Goal: Task Accomplishment & Management: Manage account settings

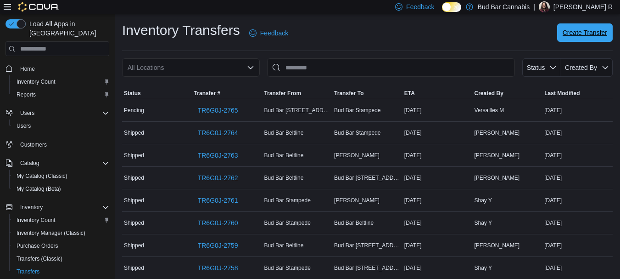
click at [603, 33] on span "Create Transfer" at bounding box center [585, 32] width 45 height 9
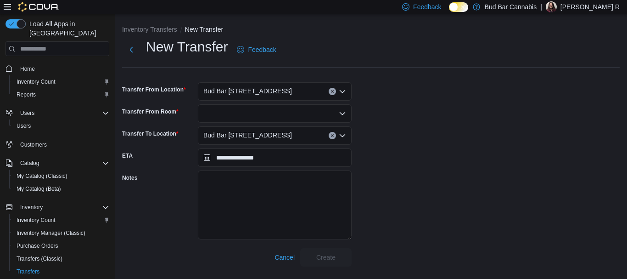
click at [236, 110] on div at bounding box center [275, 113] width 154 height 18
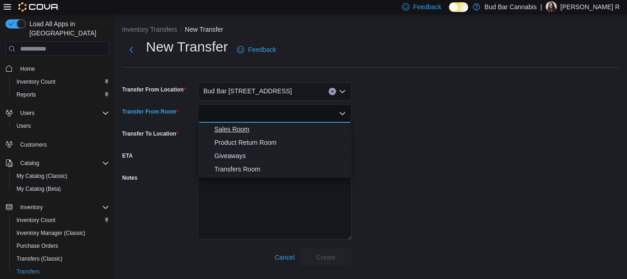
click at [246, 128] on span "Sales Room" at bounding box center [280, 128] width 132 height 9
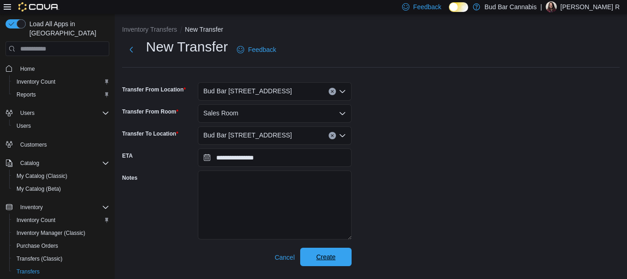
click at [339, 258] on span "Create" at bounding box center [326, 256] width 40 height 18
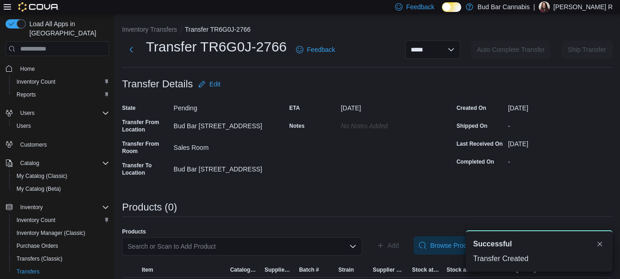
scroll to position [25, 0]
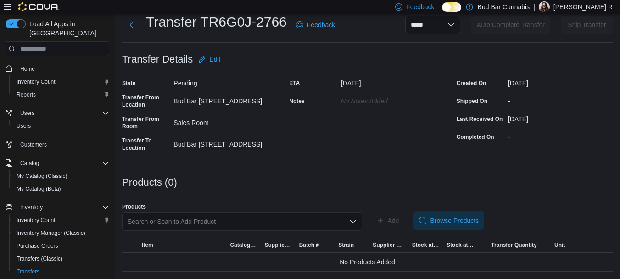
click at [343, 147] on div "ETA October 19, 2025 Notes No Notes added" at bounding box center [367, 115] width 156 height 79
click at [256, 226] on div "Search or Scan to Add Product" at bounding box center [242, 221] width 240 height 18
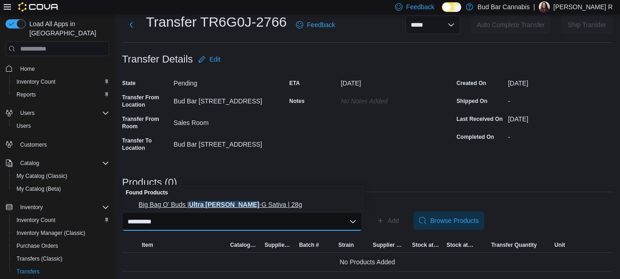
type input "**********"
click at [285, 202] on span "Big Bag O' Buds | Ultra Jean -G Sativa | 28g" at bounding box center [249, 204] width 221 height 9
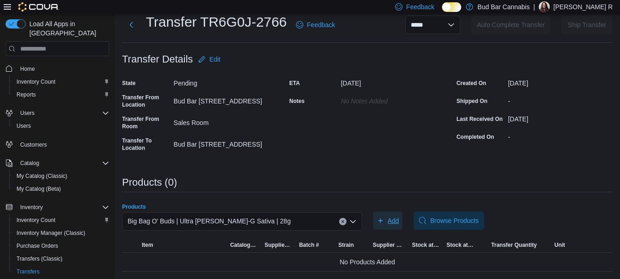
click at [383, 222] on icon "button" at bounding box center [380, 220] width 7 height 7
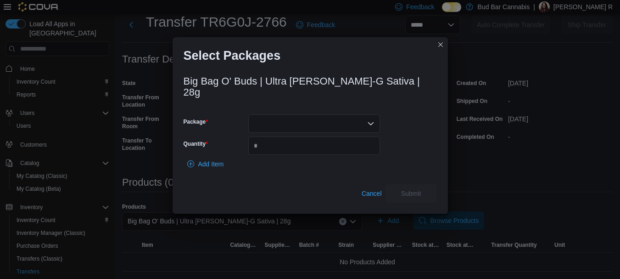
click at [327, 118] on div at bounding box center [314, 123] width 132 height 18
click at [316, 150] on span "13051250331" at bounding box center [320, 146] width 110 height 9
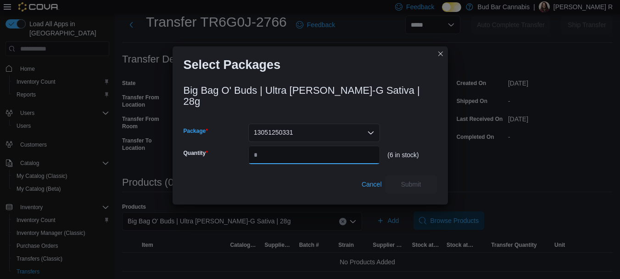
drag, startPoint x: 325, startPoint y: 147, endPoint x: 334, endPoint y: 131, distance: 17.9
click at [321, 146] on input "Quantity" at bounding box center [314, 155] width 132 height 18
type input "*"
click at [372, 130] on icon "Open list of options" at bounding box center [370, 132] width 7 height 7
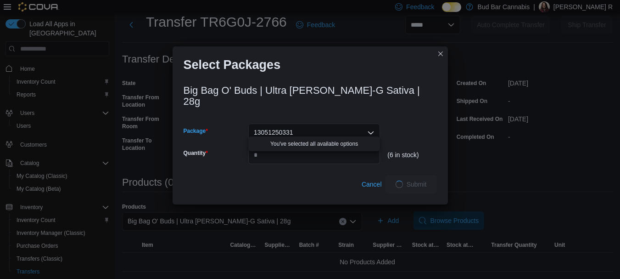
click at [372, 129] on icon "Close list of options" at bounding box center [370, 132] width 7 height 7
click at [409, 115] on div "Big Bag O' Buds | Ultra Jean-G Sativa | 28g Package 13051250331 Quantity * (6 i…" at bounding box center [310, 136] width 253 height 114
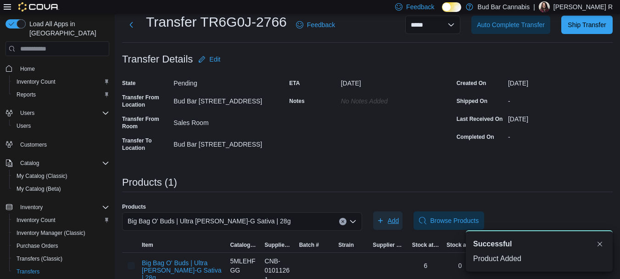
scroll to position [0, 0]
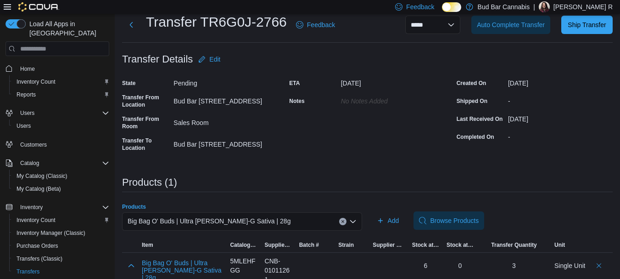
click at [347, 221] on button "Clear input" at bounding box center [342, 221] width 7 height 7
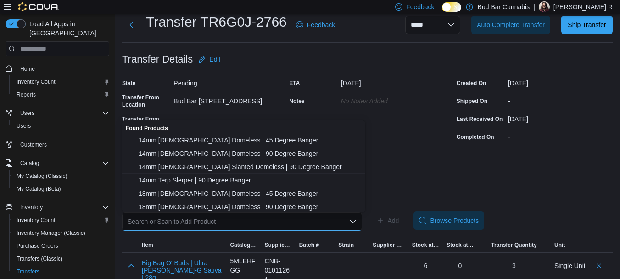
click at [334, 224] on div "Search or Scan to Add Product" at bounding box center [242, 221] width 240 height 18
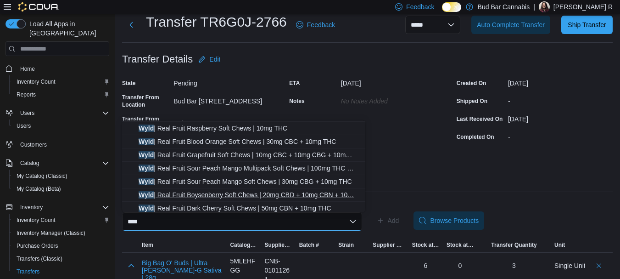
scroll to position [108, 0]
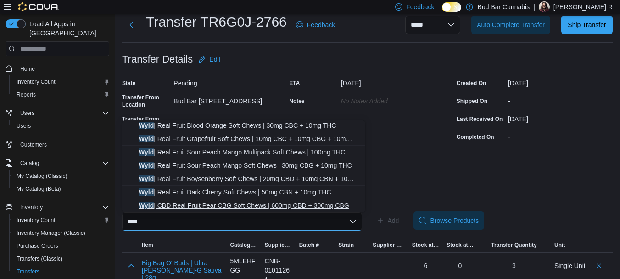
type input "****"
click at [287, 204] on span "Wyld | CBD Real Fruit Pear CBG Soft Chews | 600mg CBD + 300mg CBG" at bounding box center [249, 205] width 221 height 9
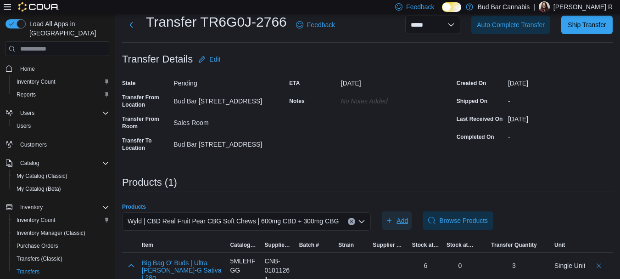
click at [399, 219] on span "Add" at bounding box center [402, 220] width 11 height 9
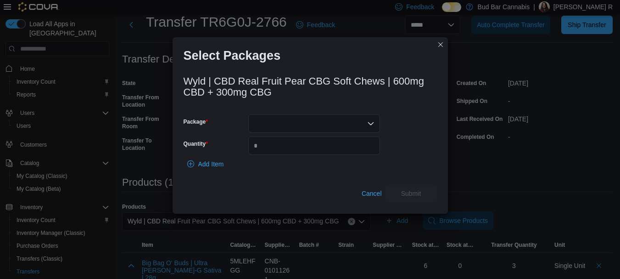
drag, startPoint x: 320, startPoint y: 124, endPoint x: 315, endPoint y: 131, distance: 8.7
click at [320, 125] on div at bounding box center [314, 123] width 132 height 18
drag, startPoint x: 283, startPoint y: 149, endPoint x: 292, endPoint y: 151, distance: 9.4
click at [283, 150] on span "B01151" at bounding box center [320, 152] width 110 height 9
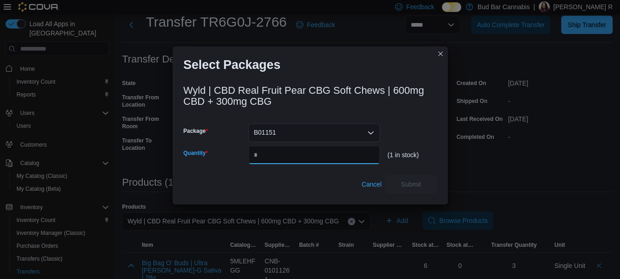
click at [334, 157] on input "Quantity" at bounding box center [314, 155] width 132 height 18
type input "*"
click at [413, 178] on span "Submit" at bounding box center [411, 183] width 40 height 18
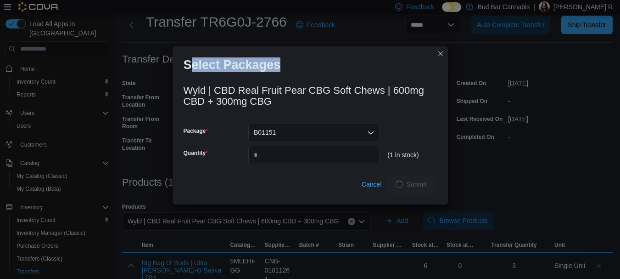
drag, startPoint x: 284, startPoint y: 19, endPoint x: 191, endPoint y: 20, distance: 93.7
click at [191, 20] on div "Select Packages Wyld | CBD Real Fruit Pear CBG Soft Chews | 600mg CBD + 300mg C…" at bounding box center [310, 139] width 620 height 279
click at [318, 34] on div "Select Packages Wyld | CBD Real Fruit Pear CBG Soft Chews | 600mg CBD + 300mg C…" at bounding box center [310, 139] width 620 height 279
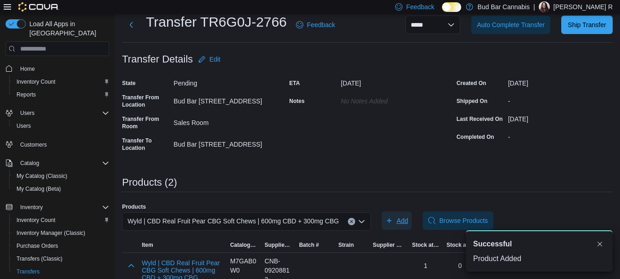
scroll to position [0, 0]
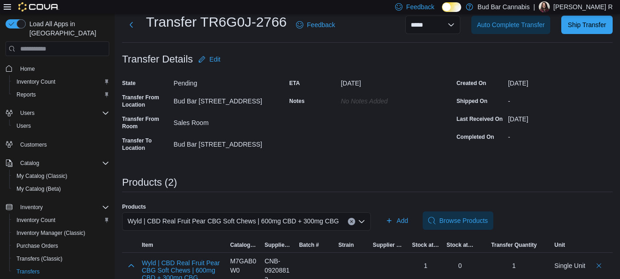
click at [348, 222] on button "Clear input" at bounding box center [351, 221] width 7 height 7
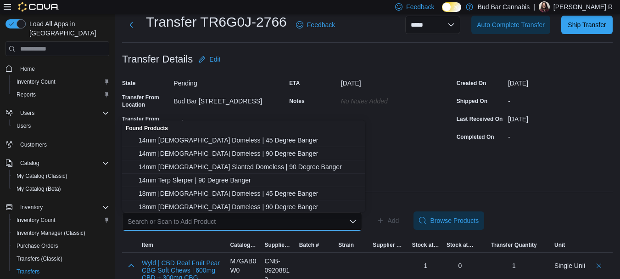
click at [336, 215] on div "Search or Scan to Add Product Combo box. Selected. Combo box input. Search or S…" at bounding box center [242, 221] width 240 height 18
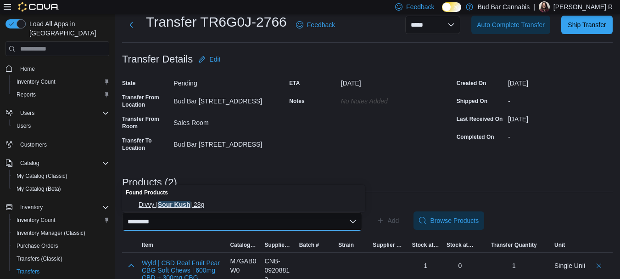
type input "*********"
drag, startPoint x: 284, startPoint y: 201, endPoint x: 308, endPoint y: 212, distance: 26.7
click at [284, 200] on span "Divvy | Sour Kush | 28g" at bounding box center [249, 204] width 221 height 9
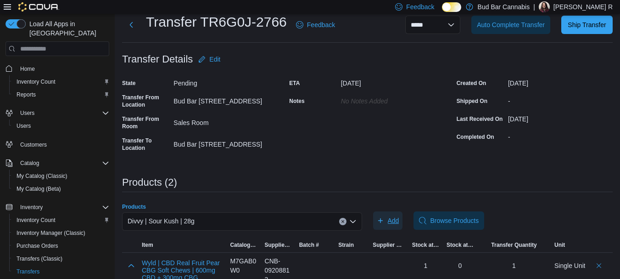
click at [399, 225] on span "Add" at bounding box center [393, 220] width 11 height 9
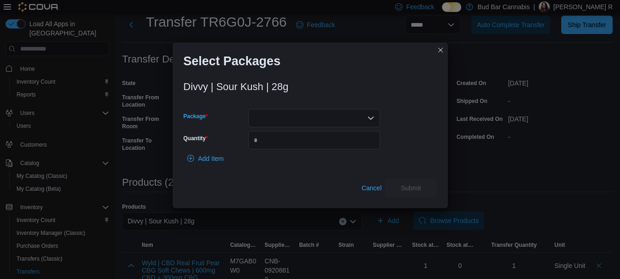
click at [345, 115] on div at bounding box center [314, 118] width 132 height 18
click at [316, 141] on button "11286" at bounding box center [314, 146] width 132 height 13
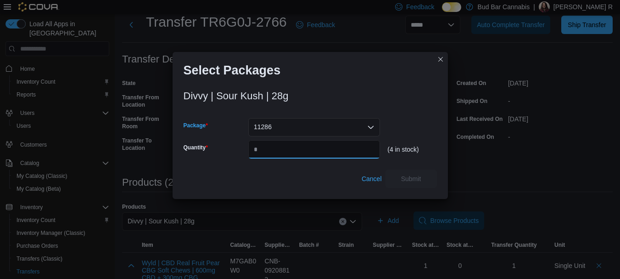
click at [305, 149] on input "Quantity" at bounding box center [314, 149] width 132 height 18
type input "*"
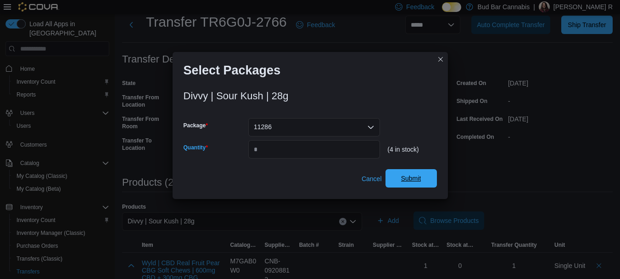
click at [424, 179] on span "Submit" at bounding box center [411, 178] width 40 height 18
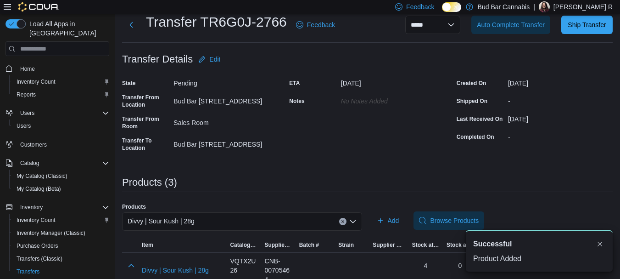
click at [344, 219] on icon "Clear input" at bounding box center [343, 221] width 4 height 4
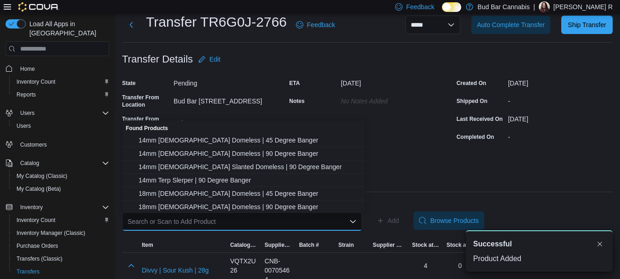
click at [312, 222] on div "Search or Scan to Add Product" at bounding box center [242, 221] width 240 height 18
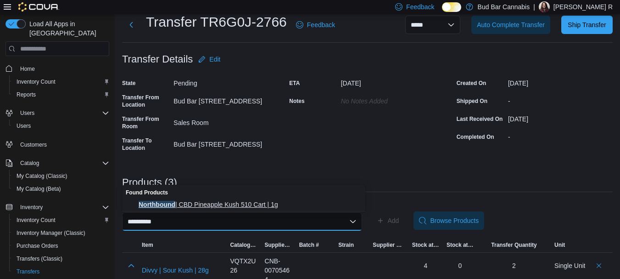
type input "**********"
click at [294, 198] on button "Northbound | CBD Pineapple Kush 510 Cart | 1g" at bounding box center [243, 204] width 243 height 13
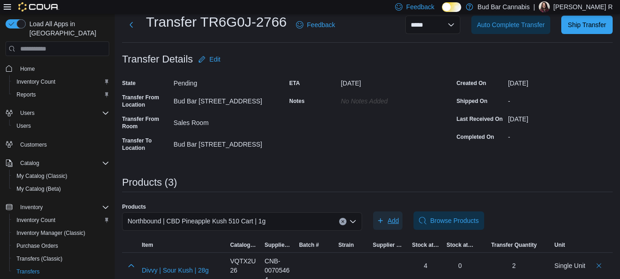
click at [394, 221] on span "Add" at bounding box center [393, 220] width 11 height 9
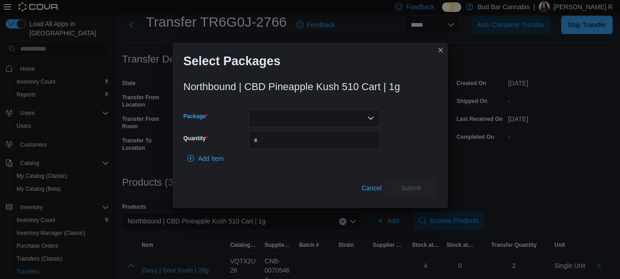
click at [293, 122] on div at bounding box center [314, 118] width 132 height 18
click at [294, 148] on span "25AAG-V3C1" at bounding box center [320, 146] width 110 height 9
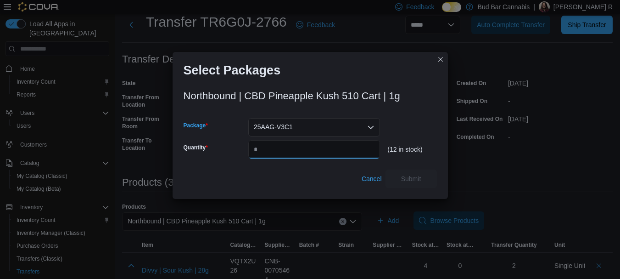
click at [277, 153] on input "Quantity" at bounding box center [314, 149] width 132 height 18
type input "*"
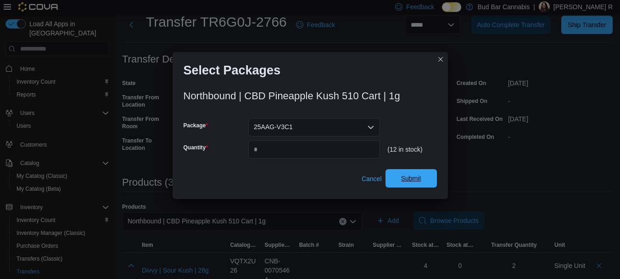
click at [421, 174] on span "Submit" at bounding box center [411, 178] width 40 height 18
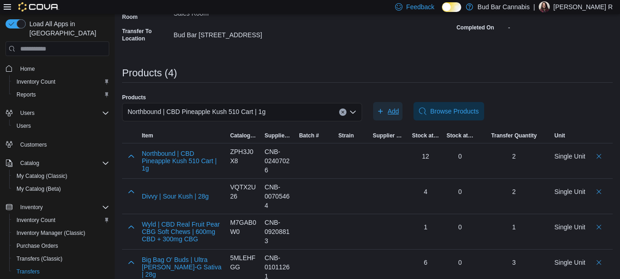
scroll to position [147, 0]
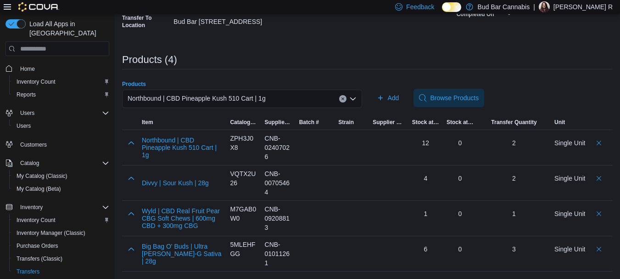
click at [343, 98] on button "Clear input" at bounding box center [342, 98] width 7 height 7
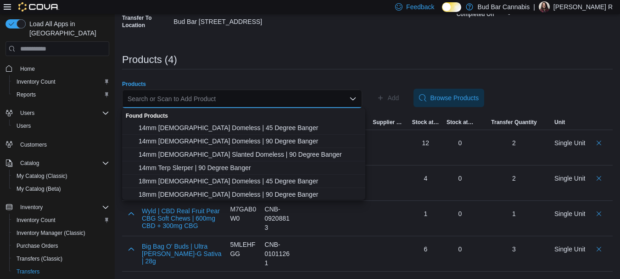
click at [329, 98] on div "Search or Scan to Add Product Combo box. Selected. Combo box input. Search or S…" at bounding box center [242, 99] width 240 height 18
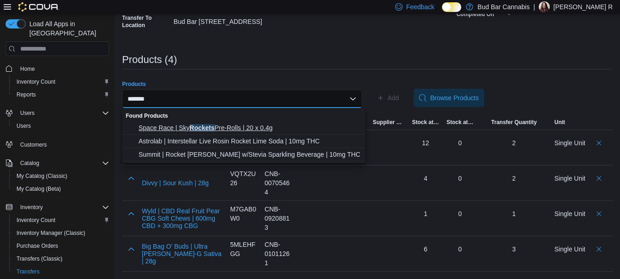
type input "*******"
click at [259, 128] on span "Space Race | Sky Rockets Pre-Rolls | 20 x 0.4g" at bounding box center [249, 127] width 221 height 9
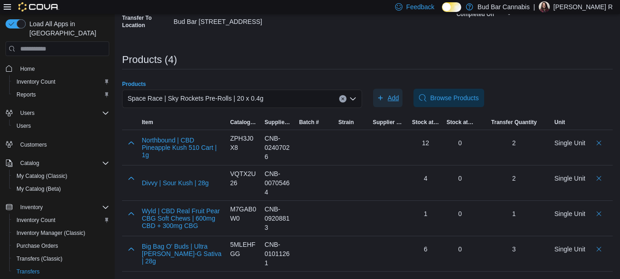
click at [396, 100] on span "Add" at bounding box center [393, 97] width 11 height 9
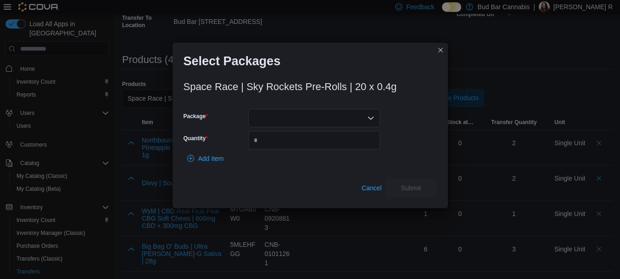
click at [355, 117] on div at bounding box center [314, 118] width 132 height 18
click at [291, 145] on span "SRC2503217" at bounding box center [320, 146] width 110 height 9
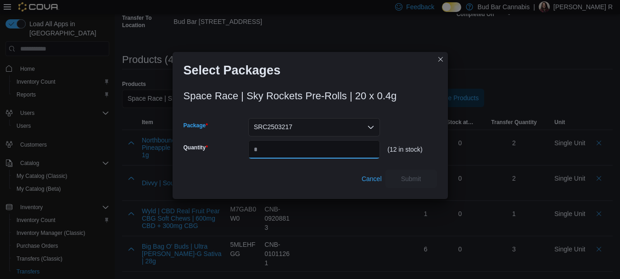
click at [296, 150] on input "Quantity" at bounding box center [314, 149] width 132 height 18
type input "*"
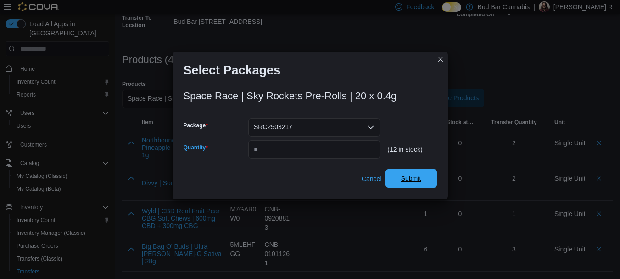
click at [411, 175] on span "Submit" at bounding box center [411, 178] width 20 height 9
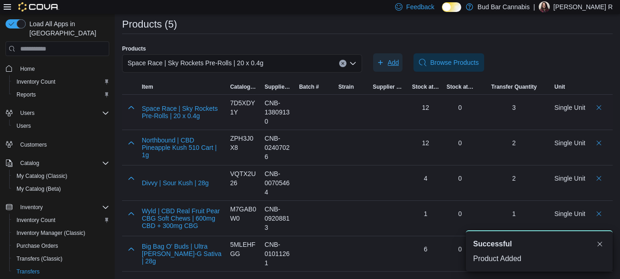
scroll to position [0, 0]
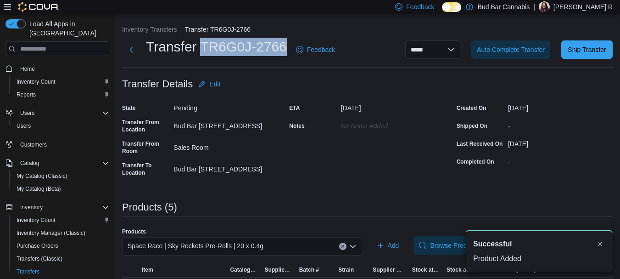
drag, startPoint x: 288, startPoint y: 45, endPoint x: 202, endPoint y: 53, distance: 86.3
click at [202, 53] on div "Transfer TR6G0J-2766 Feedback" at bounding box center [230, 50] width 217 height 24
copy h1 "TR6G0J-2766"
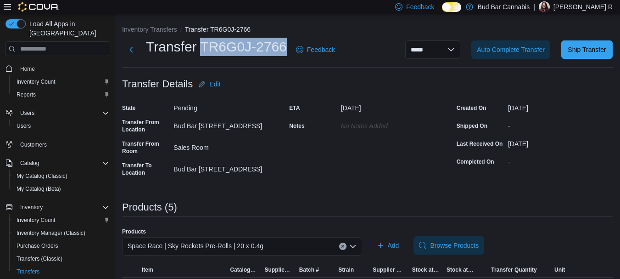
copy h1 "TR6G0J-2766"
click at [585, 51] on span "Ship Transfer" at bounding box center [587, 49] width 38 height 9
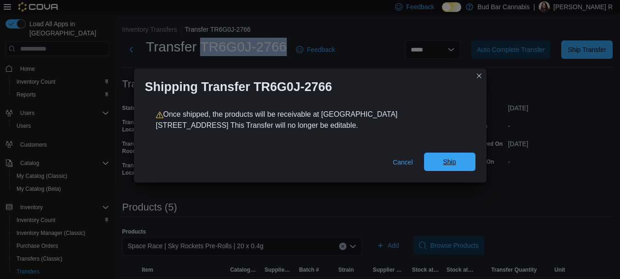
click at [443, 158] on span "Ship" at bounding box center [450, 161] width 40 height 18
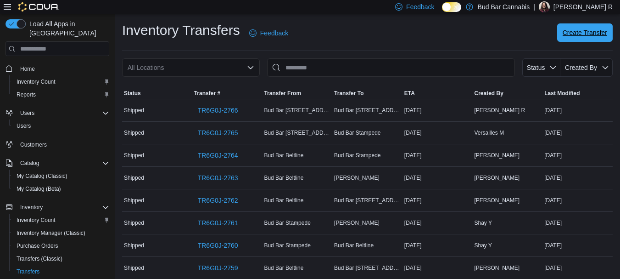
click at [567, 27] on button "Create Transfer" at bounding box center [585, 32] width 56 height 18
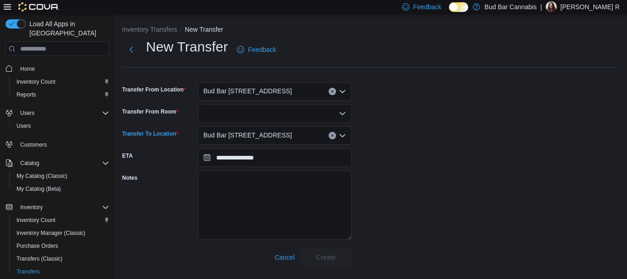
click at [263, 137] on div "Bud Bar [STREET_ADDRESS]" at bounding box center [275, 135] width 154 height 18
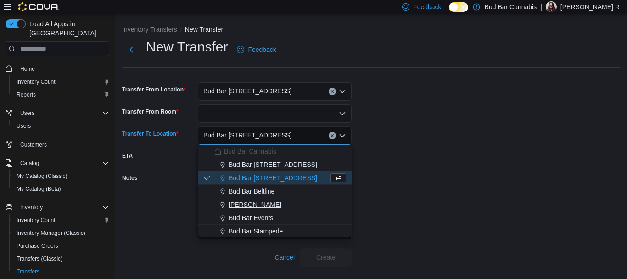
click at [280, 202] on div "[PERSON_NAME]" at bounding box center [280, 204] width 132 height 9
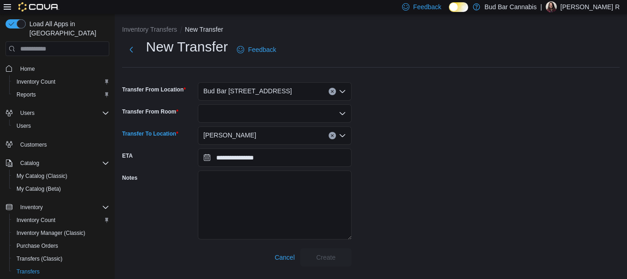
click at [230, 122] on div at bounding box center [275, 113] width 154 height 18
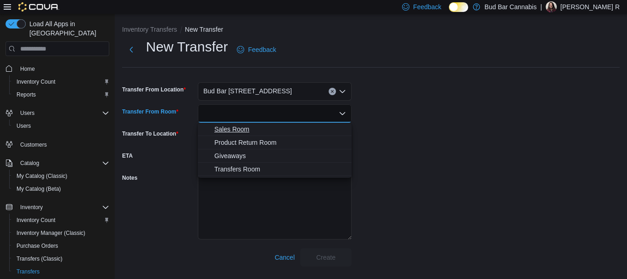
click at [231, 129] on span "Sales Room" at bounding box center [280, 128] width 132 height 9
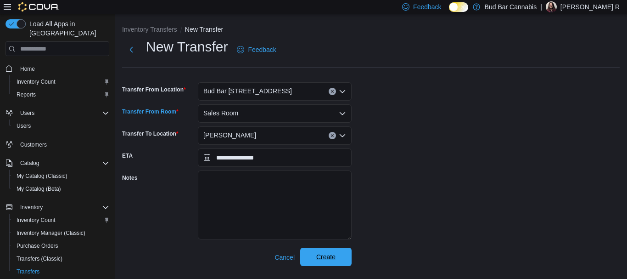
click at [336, 259] on span "Create" at bounding box center [326, 256] width 40 height 18
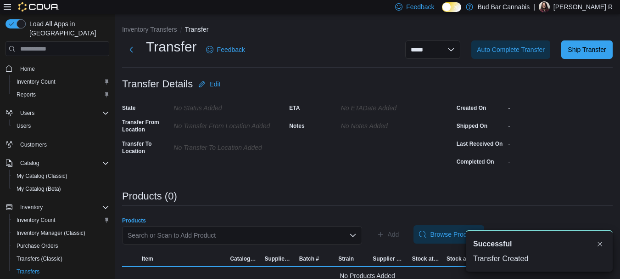
click at [264, 235] on div "Search or Scan to Add Product" at bounding box center [242, 235] width 240 height 18
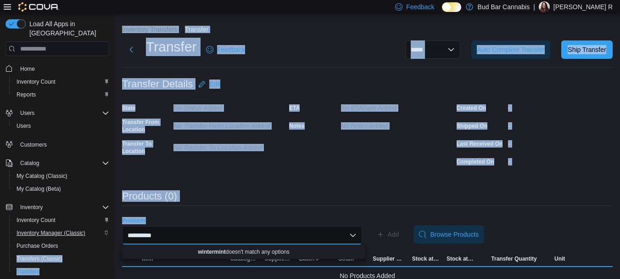
drag, startPoint x: 144, startPoint y: 234, endPoint x: 82, endPoint y: 221, distance: 63.8
click at [99, 233] on div "**********" at bounding box center [310, 153] width 620 height 279
click at [177, 231] on div "**********" at bounding box center [242, 235] width 240 height 18
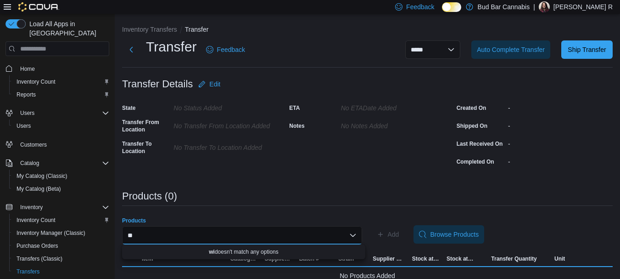
type input "*"
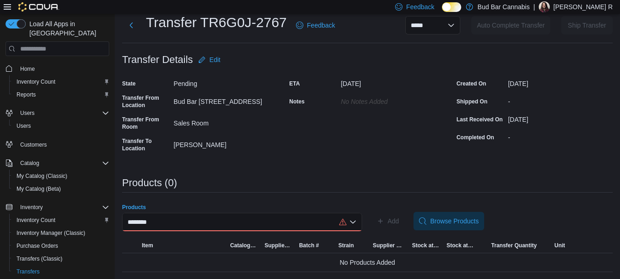
scroll to position [25, 0]
type input "********"
click at [194, 224] on div "******** Combo box. Selected. chillows. Selected. Combo box input. Search or Sc…" at bounding box center [242, 221] width 240 height 18
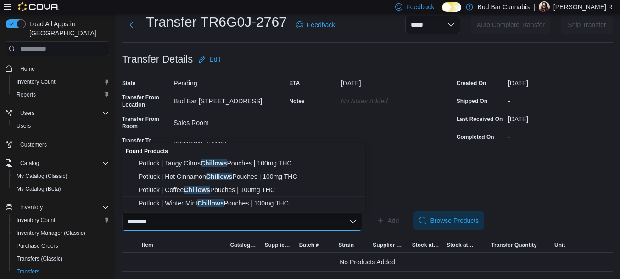
click at [207, 203] on span "Potluck | Winter Mint Chillows Pouches | 100mg THC" at bounding box center [249, 202] width 221 height 9
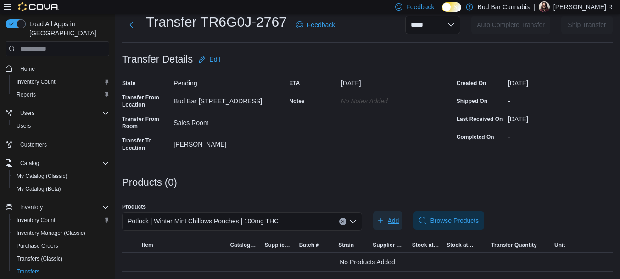
click at [399, 222] on span "Add" at bounding box center [393, 220] width 11 height 9
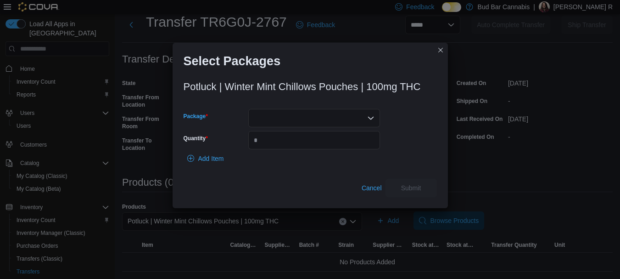
click at [314, 126] on div at bounding box center [314, 118] width 132 height 18
click at [315, 155] on div "Add Item" at bounding box center [310, 158] width 253 height 18
click at [312, 122] on div at bounding box center [314, 118] width 132 height 18
click at [306, 148] on span "WMT1625-CHL" at bounding box center [320, 146] width 110 height 9
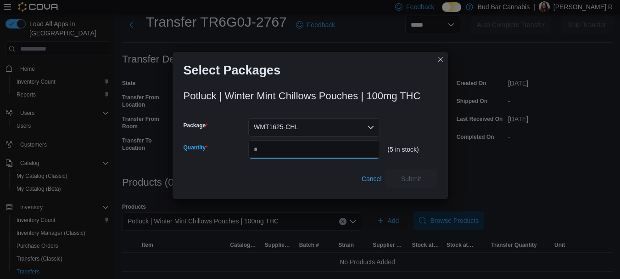
click at [306, 148] on input "Quantity" at bounding box center [314, 149] width 132 height 18
type input "*"
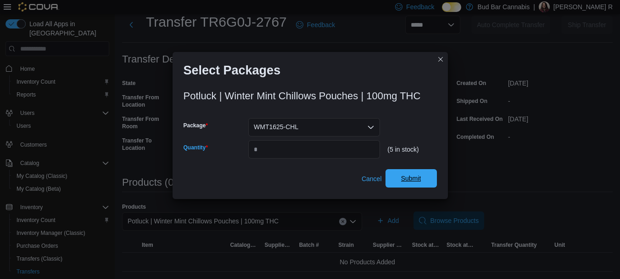
click at [403, 173] on span "Submit" at bounding box center [411, 178] width 40 height 18
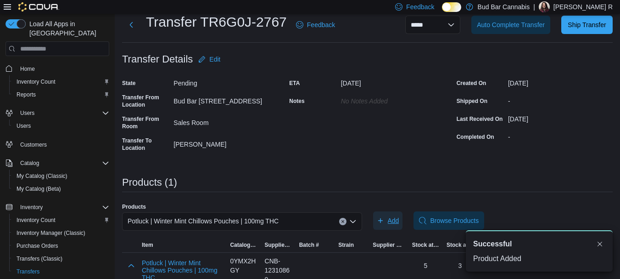
scroll to position [0, 0]
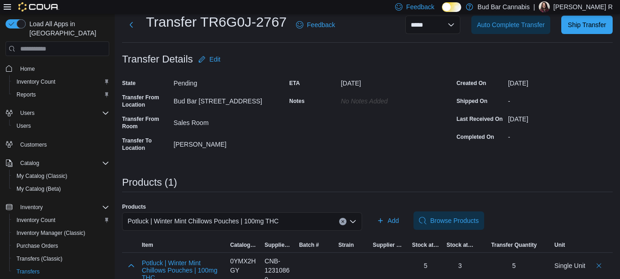
click at [343, 222] on button "Clear input" at bounding box center [342, 221] width 7 height 7
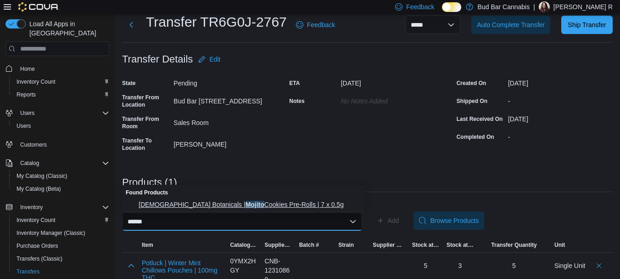
type input "******"
click at [285, 206] on span "Joi Botanicals | Mojito Cookies Pre-Rolls | 7 x 0.5g" at bounding box center [249, 204] width 221 height 9
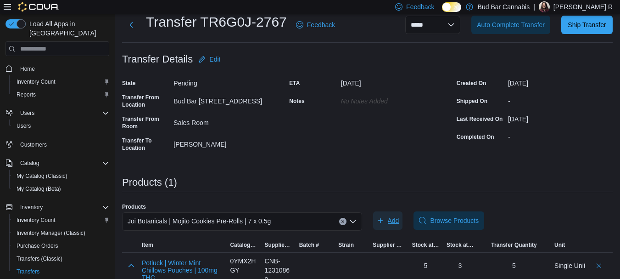
click at [392, 216] on span "Add" at bounding box center [393, 220] width 11 height 9
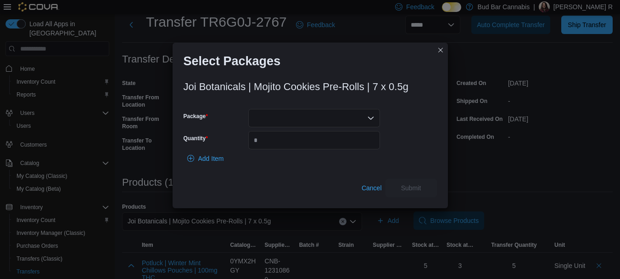
drag, startPoint x: 301, startPoint y: 121, endPoint x: 299, endPoint y: 126, distance: 6.0
click at [302, 121] on div at bounding box center [314, 118] width 132 height 18
click at [289, 151] on span "MTO251325F" at bounding box center [320, 146] width 110 height 9
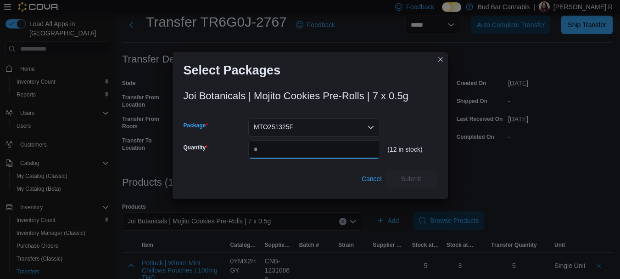
click at [290, 151] on input "Quantity" at bounding box center [314, 149] width 132 height 18
type input "*"
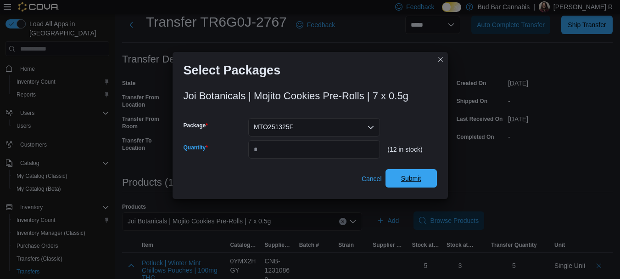
click at [429, 177] on span "Submit" at bounding box center [411, 178] width 40 height 18
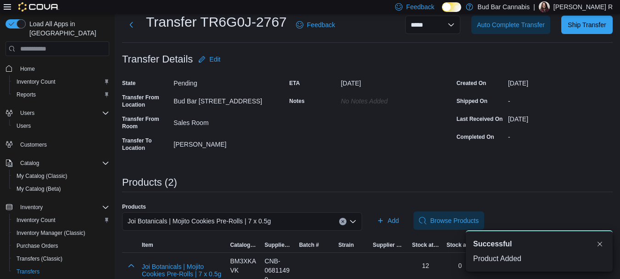
click at [342, 223] on div "Joi Botanicals | Mojito Cookies Pre-Rolls | 7 x 0.5g" at bounding box center [242, 221] width 240 height 18
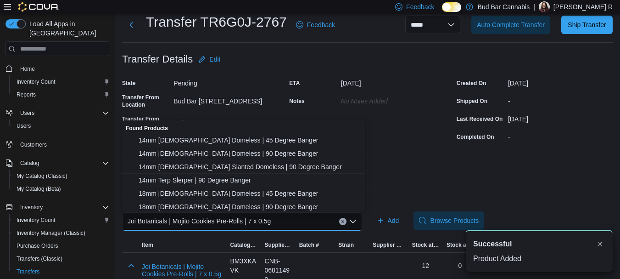
click at [344, 221] on icon "Clear input" at bounding box center [343, 221] width 2 height 2
click at [420, 169] on div "**********" at bounding box center [367, 161] width 491 height 323
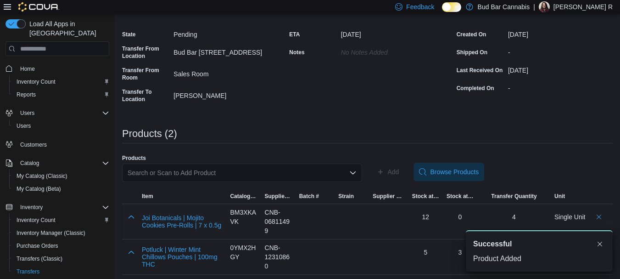
scroll to position [77, 0]
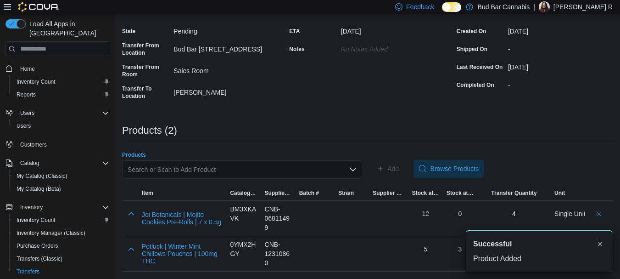
click at [269, 163] on div "Search or Scan to Add Product" at bounding box center [242, 169] width 240 height 18
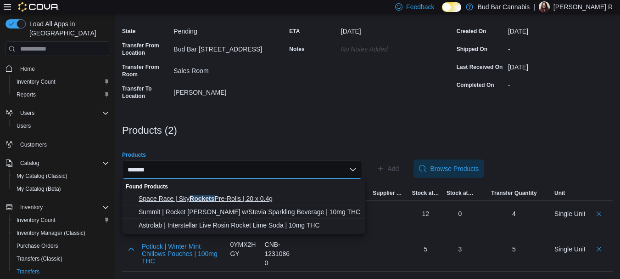
type input "*******"
click at [247, 196] on span "Space Race | Sky Rockets Pre-Rolls | 20 x 0.4g" at bounding box center [249, 198] width 221 height 9
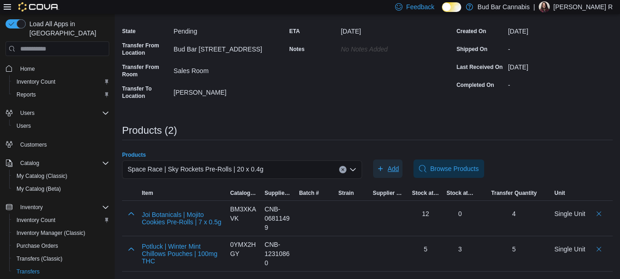
click at [389, 166] on span "Add" at bounding box center [388, 168] width 22 height 18
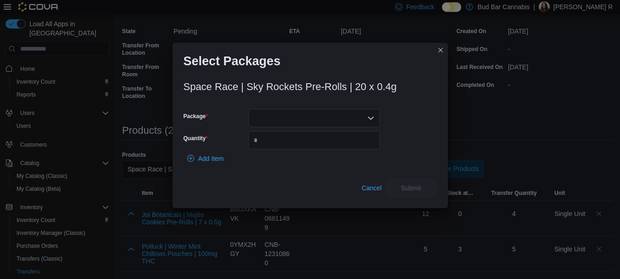
click at [274, 113] on div at bounding box center [314, 118] width 132 height 18
click at [277, 145] on span "SRC2503217" at bounding box center [320, 146] width 110 height 9
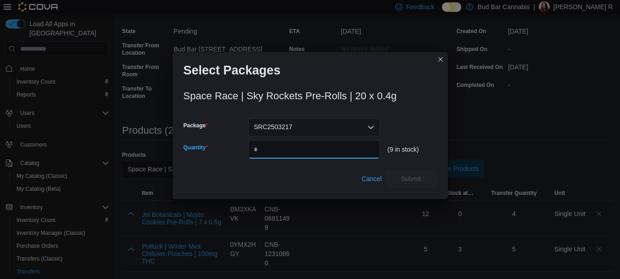
click at [303, 149] on input "Quantity" at bounding box center [314, 149] width 132 height 18
type input "*"
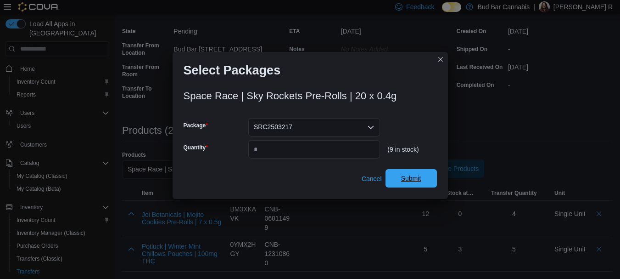
click at [418, 181] on span "Submit" at bounding box center [411, 178] width 20 height 9
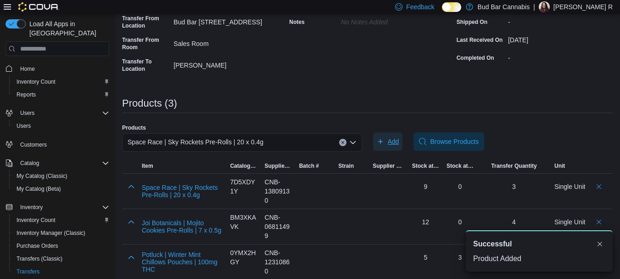
scroll to position [112, 0]
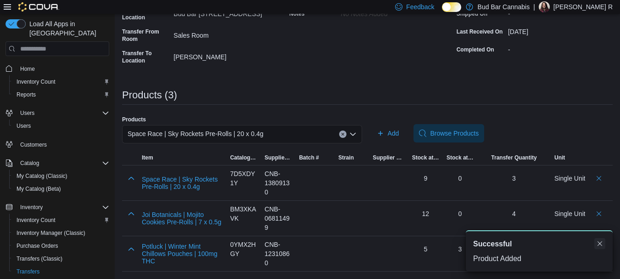
click at [600, 242] on button "Dismiss toast" at bounding box center [600, 243] width 11 height 11
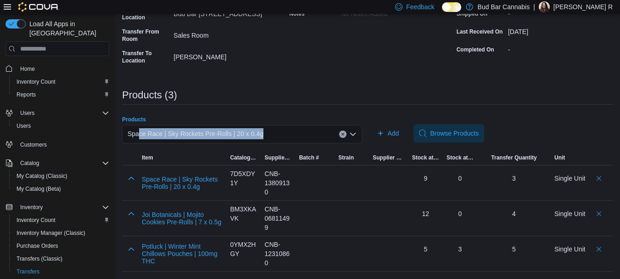
drag, startPoint x: 269, startPoint y: 131, endPoint x: 138, endPoint y: 129, distance: 130.9
click at [138, 129] on div "Space Race | Sky Rockets Pre-Rolls | 20 x 0.4g" at bounding box center [242, 134] width 240 height 18
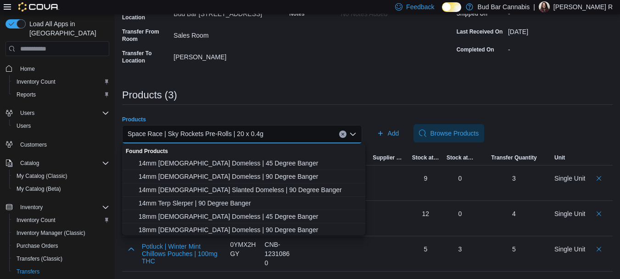
click at [345, 137] on button "Clear input" at bounding box center [342, 133] width 7 height 7
click at [301, 133] on div "Search or Scan to Add Product Combo box. Selected. Combo box input. Search or S…" at bounding box center [242, 134] width 240 height 18
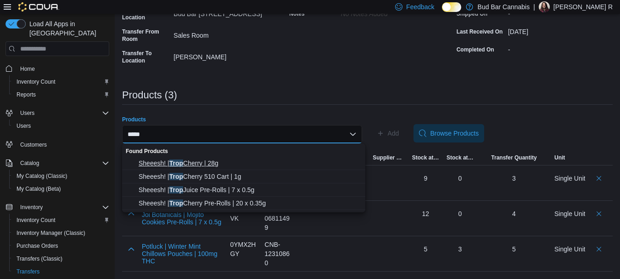
type input "****"
click at [220, 167] on span "Sheeesh! | Trop Cherry | 28g" at bounding box center [249, 162] width 221 height 9
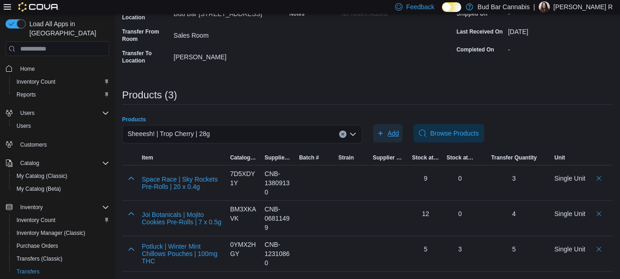
click at [387, 126] on span "Add" at bounding box center [388, 133] width 22 height 18
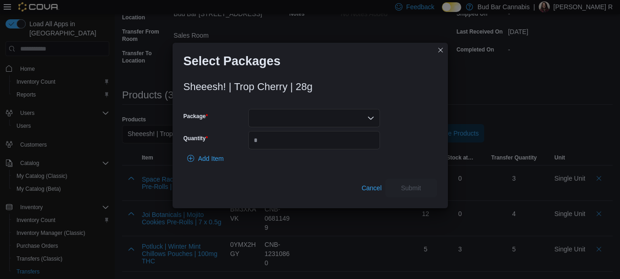
click at [358, 117] on div at bounding box center [314, 118] width 132 height 18
click at [297, 141] on button "L25225G" at bounding box center [314, 146] width 132 height 13
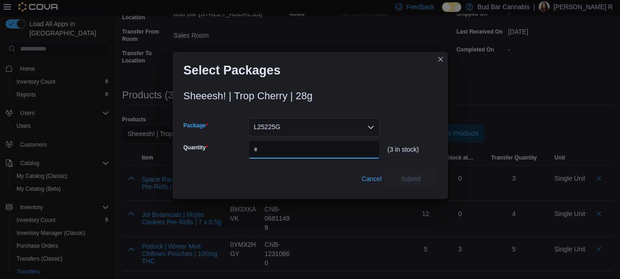
click at [290, 147] on input "Quantity" at bounding box center [314, 149] width 132 height 18
type input "*"
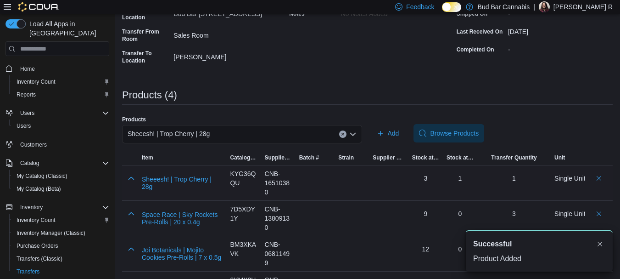
click at [332, 179] on div at bounding box center [315, 178] width 32 height 18
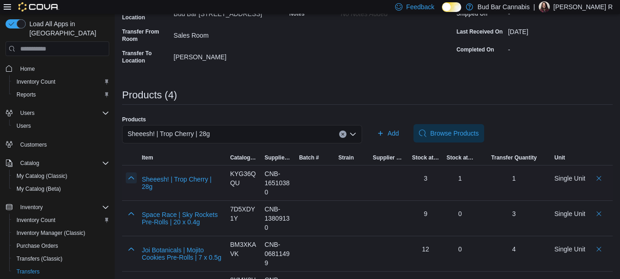
click at [132, 174] on button "button" at bounding box center [131, 177] width 11 height 11
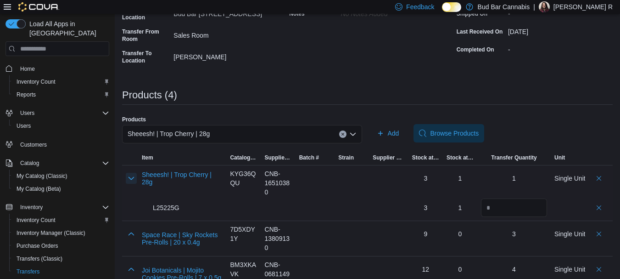
scroll to position [168, 0]
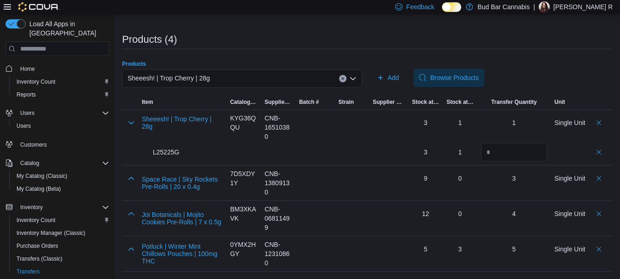
click at [345, 79] on icon "Clear input" at bounding box center [343, 79] width 4 height 4
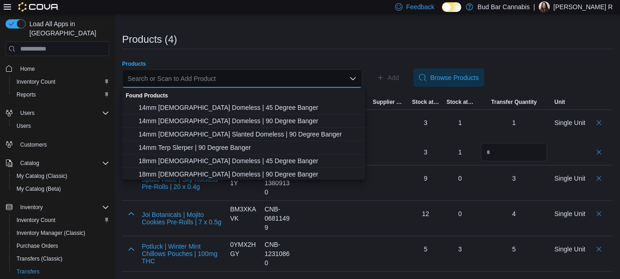
click at [295, 80] on div "Search or Scan to Add Product Combo box. Selected. Combo box input. Search or S…" at bounding box center [242, 78] width 240 height 18
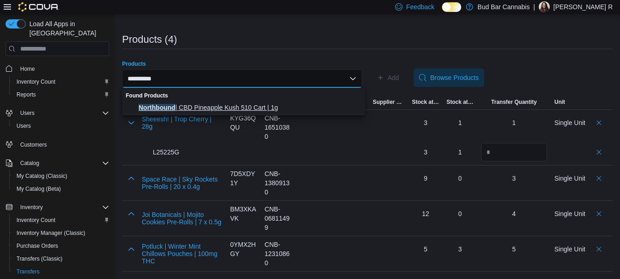
type input "**********"
click at [291, 107] on span "Northbound | CBD Pineapple Kush 510 Cart | 1g" at bounding box center [249, 107] width 221 height 9
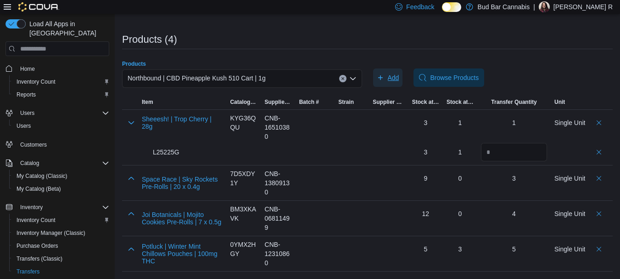
click at [383, 78] on icon "button" at bounding box center [380, 77] width 5 height 5
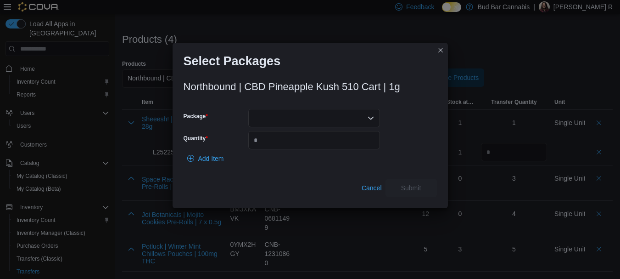
click at [279, 117] on div at bounding box center [314, 118] width 132 height 18
click at [279, 142] on span "25AAG-V3C1" at bounding box center [320, 146] width 110 height 9
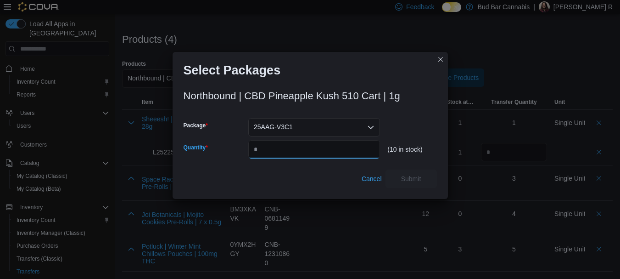
click at [288, 146] on input "Quantity" at bounding box center [314, 149] width 132 height 18
type input "*"
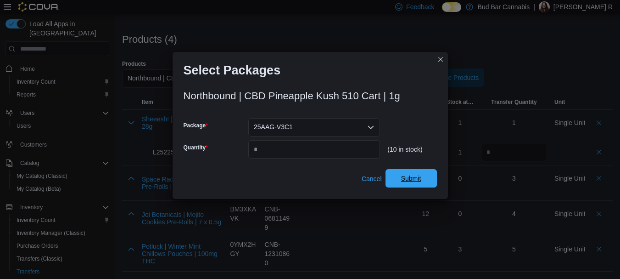
click at [419, 179] on span "Submit" at bounding box center [411, 178] width 20 height 9
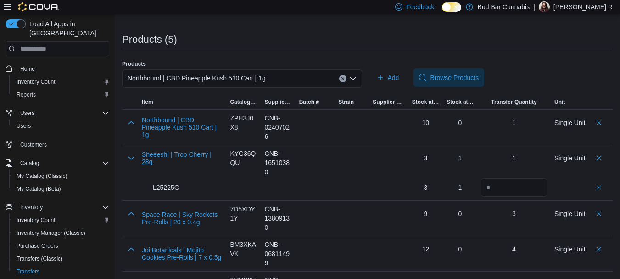
click at [345, 82] on div "Northbound | CBD Pineapple Kush 510 Cart | 1g" at bounding box center [242, 78] width 240 height 18
click at [341, 79] on div "Northbound | CBD Pineapple Kush 510 Cart | 1g" at bounding box center [242, 78] width 240 height 18
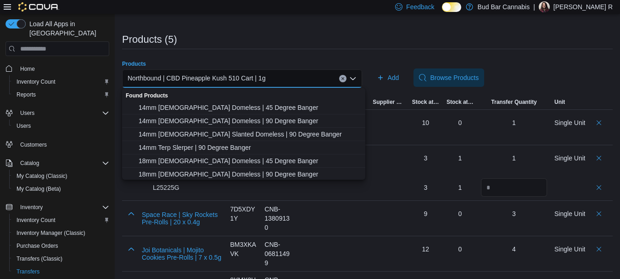
click at [344, 80] on icon "Clear input" at bounding box center [343, 79] width 4 height 4
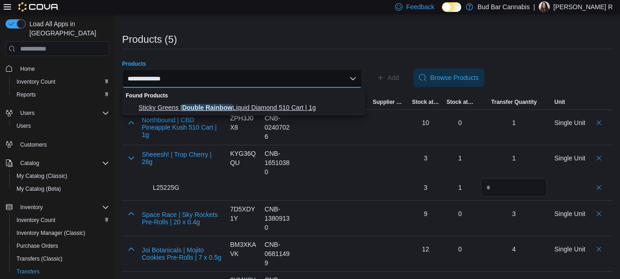
type input "**********"
click at [309, 107] on span "Sticky Greens | Double Rainbow Liquid Diamond 510 Cart | 1g" at bounding box center [249, 107] width 221 height 9
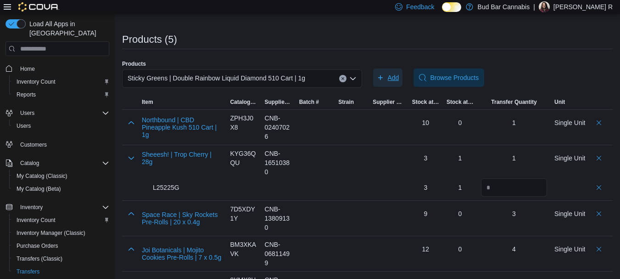
click at [394, 79] on span "Add" at bounding box center [393, 77] width 11 height 9
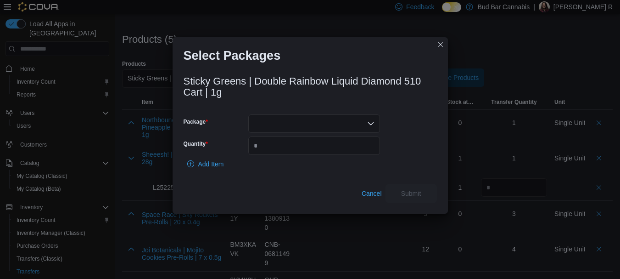
click at [280, 122] on div at bounding box center [314, 123] width 132 height 18
click at [290, 152] on span "ME250015234" at bounding box center [320, 152] width 110 height 9
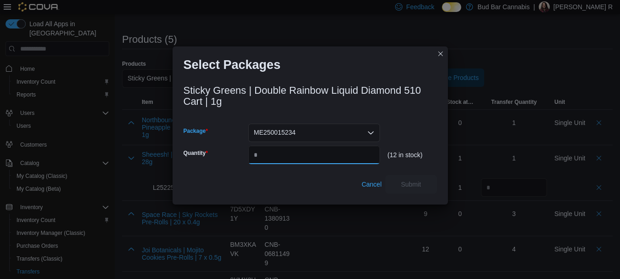
click at [309, 157] on input "Quantity" at bounding box center [314, 155] width 132 height 18
type input "*"
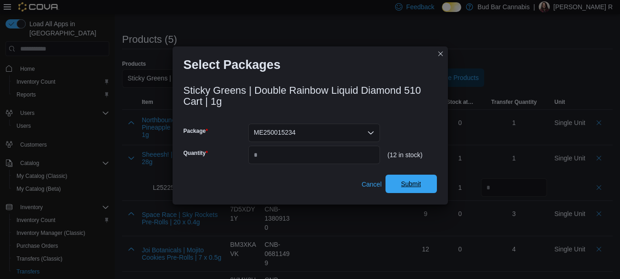
click at [424, 185] on span "Submit" at bounding box center [411, 183] width 40 height 18
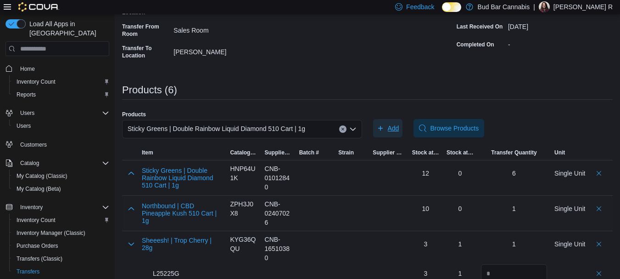
scroll to position [0, 0]
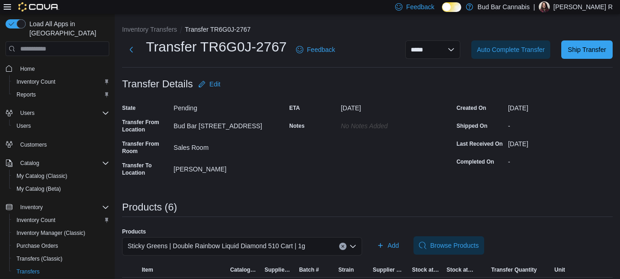
click at [344, 245] on icon "Clear input" at bounding box center [343, 246] width 2 height 2
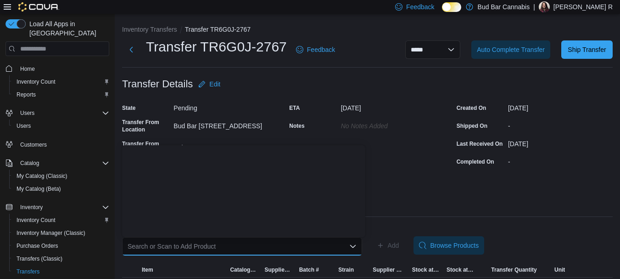
scroll to position [413, 0]
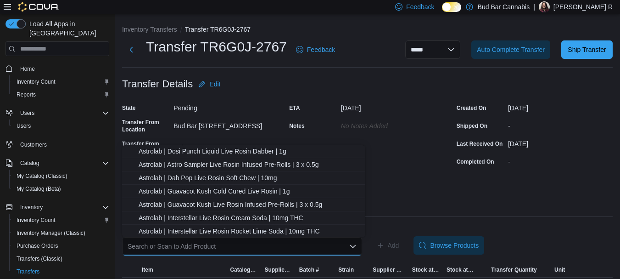
click at [474, 214] on div "Products (6)" at bounding box center [367, 209] width 491 height 15
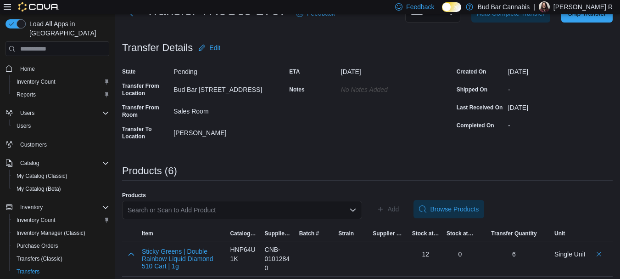
scroll to position [0, 0]
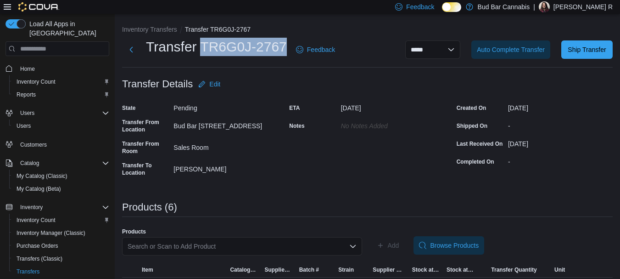
drag, startPoint x: 289, startPoint y: 43, endPoint x: 203, endPoint y: 49, distance: 86.1
click at [203, 49] on div "Transfer TR6G0J-2767 Feedback" at bounding box center [230, 50] width 217 height 24
copy h1 "TR6G0J-2767"
click at [596, 52] on span "Ship Transfer" at bounding box center [587, 49] width 38 height 9
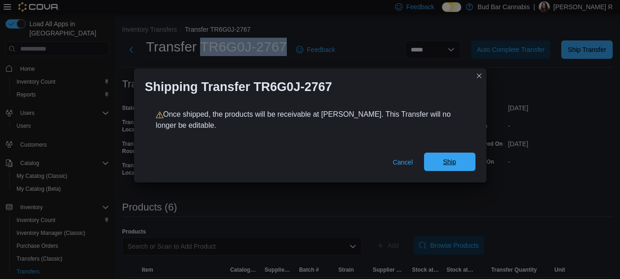
click at [454, 164] on span "Ship" at bounding box center [449, 161] width 13 height 9
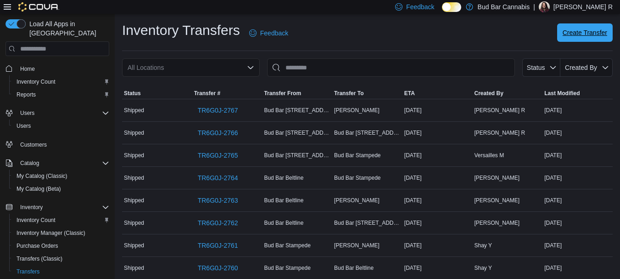
click at [584, 24] on div "Create Transfer" at bounding box center [585, 33] width 56 height 18
click at [584, 32] on span "Create Transfer" at bounding box center [585, 32] width 45 height 9
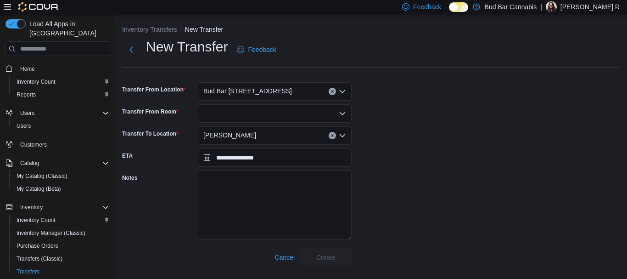
click at [246, 136] on span "[PERSON_NAME]" at bounding box center [229, 134] width 53 height 11
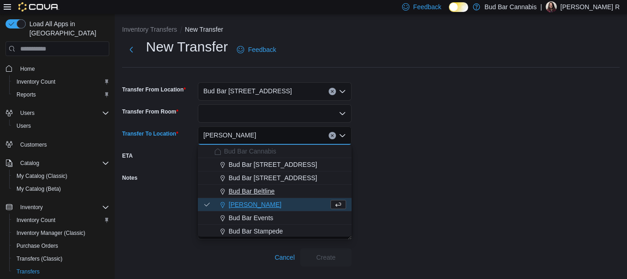
click at [280, 187] on div "Bud Bar Beltline" at bounding box center [280, 190] width 132 height 9
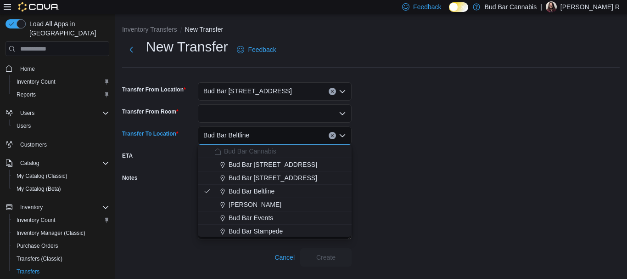
click at [400, 173] on div "**********" at bounding box center [371, 152] width 498 height 229
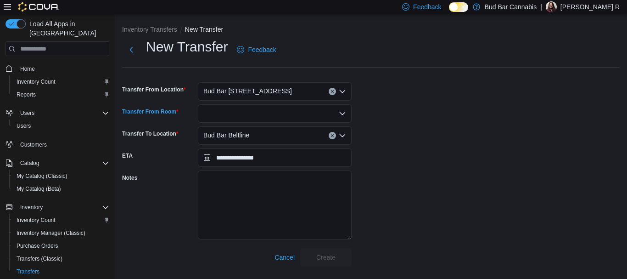
click at [286, 113] on div at bounding box center [275, 113] width 154 height 18
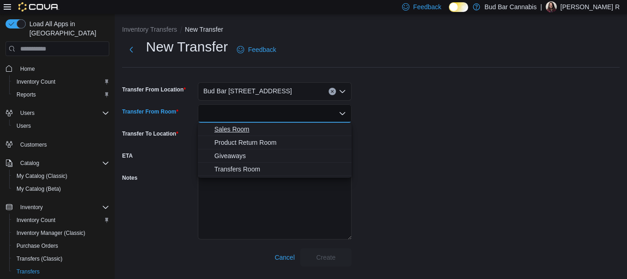
click at [271, 132] on span "Sales Room" at bounding box center [280, 128] width 132 height 9
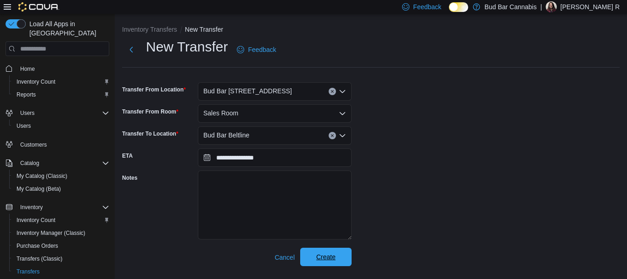
click at [340, 262] on span "Create" at bounding box center [326, 256] width 40 height 18
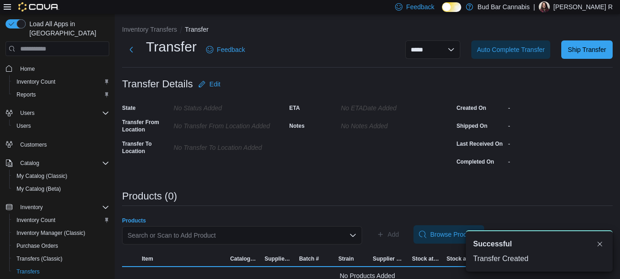
click at [196, 235] on div "Search or Scan to Add Product" at bounding box center [242, 235] width 240 height 18
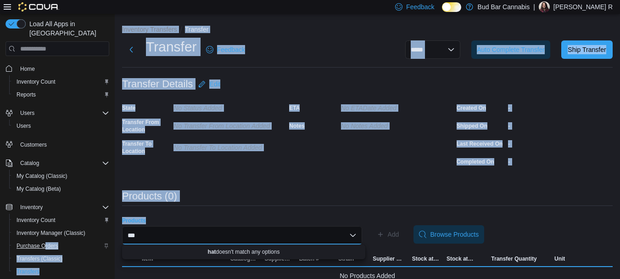
drag, startPoint x: 163, startPoint y: 233, endPoint x: 45, endPoint y: 234, distance: 118.0
click at [45, 234] on div "**********" at bounding box center [310, 153] width 620 height 279
click at [260, 206] on div "**********" at bounding box center [367, 155] width 491 height 260
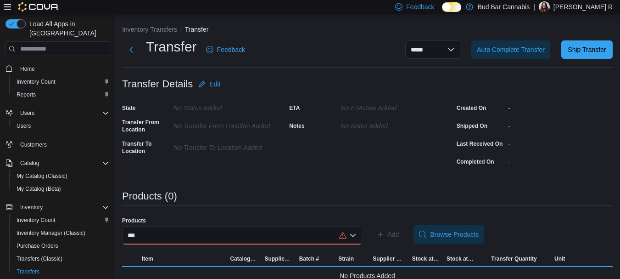
click at [226, 234] on div "***" at bounding box center [242, 235] width 240 height 18
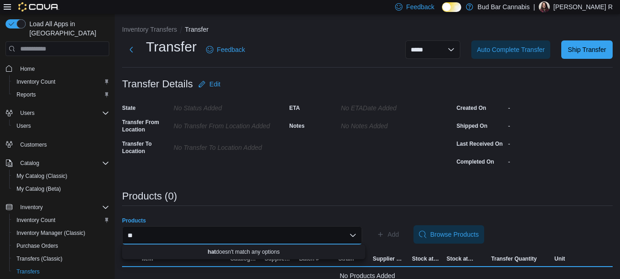
type input "*"
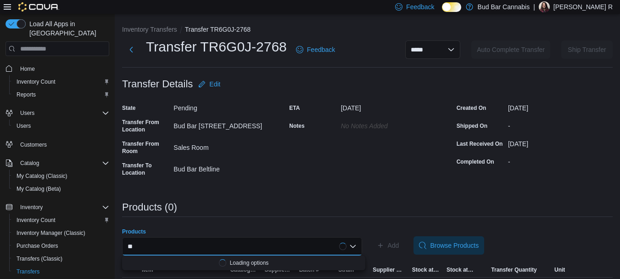
type input "*"
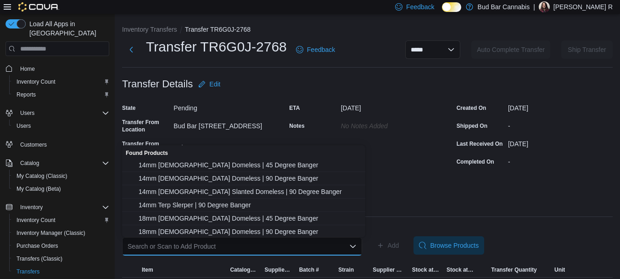
click at [207, 244] on div "Search or Scan to Add Product Combo box. Selected. Combo box input. Search or S…" at bounding box center [242, 246] width 240 height 18
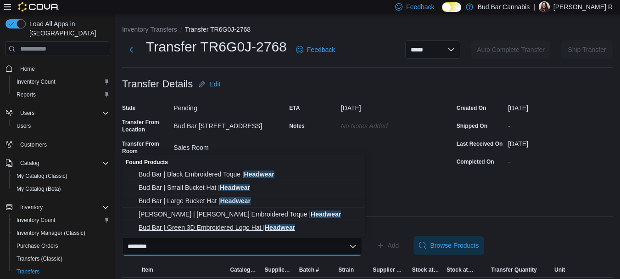
type input "********"
click at [221, 229] on span "Bud Bar | Green 3D Embroidered Logo Hat | Headwear" at bounding box center [249, 227] width 221 height 9
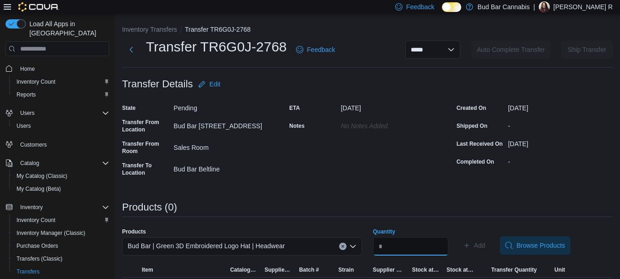
click at [416, 246] on input "Quantity" at bounding box center [410, 246] width 75 height 18
type input "*"
drag, startPoint x: 559, startPoint y: 201, endPoint x: 554, endPoint y: 212, distance: 12.1
click at [559, 201] on div "**********" at bounding box center [367, 160] width 491 height 271
click at [485, 246] on span "Add" at bounding box center [474, 245] width 22 height 18
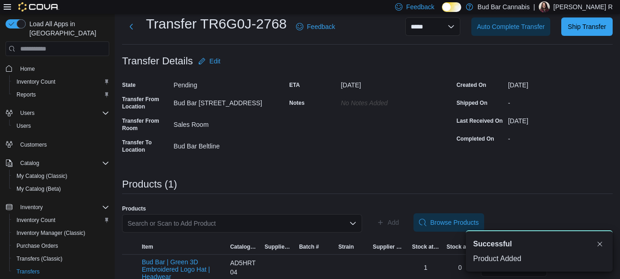
scroll to position [36, 0]
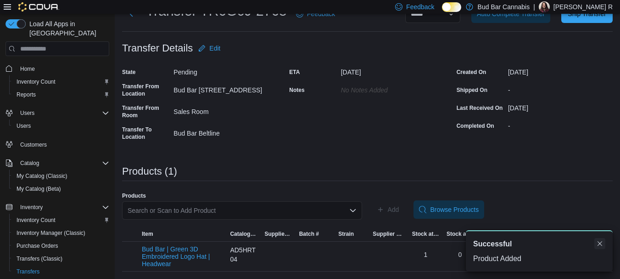
click at [601, 241] on button "Dismiss toast" at bounding box center [600, 243] width 11 height 11
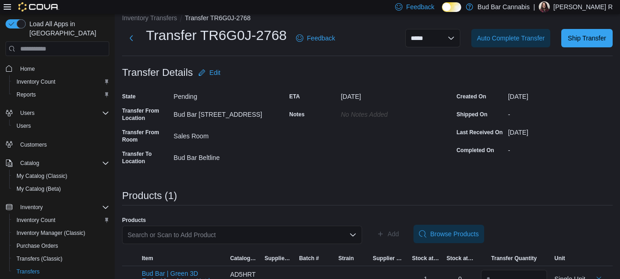
scroll to position [0, 0]
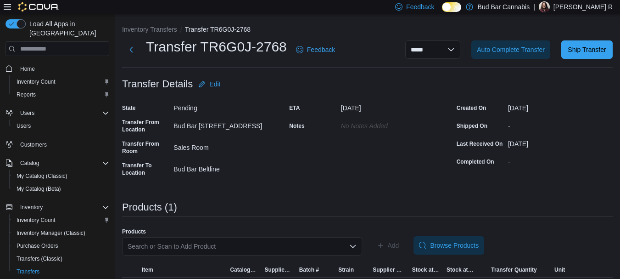
click at [216, 236] on div "Products Search or Scan to Add Product" at bounding box center [242, 245] width 240 height 35
drag, startPoint x: 219, startPoint y: 248, endPoint x: 229, endPoint y: 240, distance: 12.7
click at [217, 245] on div "Search or Scan to Add Product" at bounding box center [242, 246] width 240 height 18
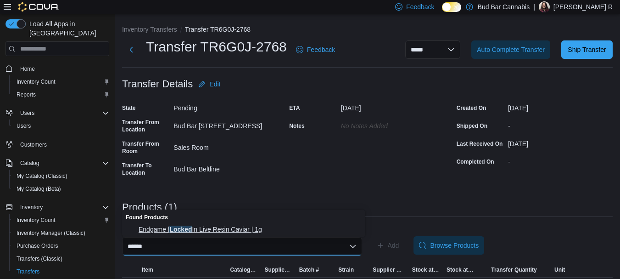
type input "******"
click at [250, 230] on span "Endgame | Locked In Live Resin Caviar | 1g" at bounding box center [249, 229] width 221 height 9
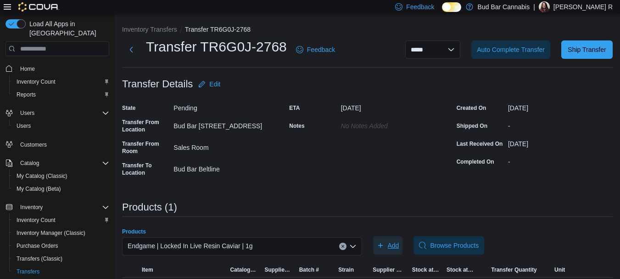
click at [383, 249] on span "Add" at bounding box center [388, 245] width 22 height 18
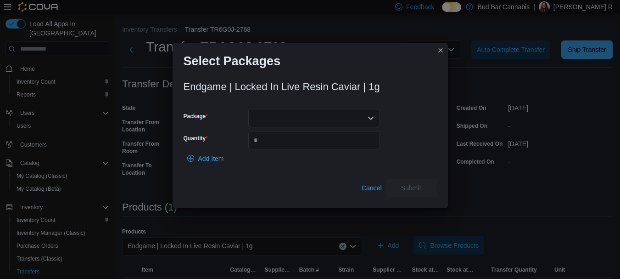
click at [359, 122] on div at bounding box center [314, 118] width 132 height 18
click at [346, 147] on span "P250722LR01" at bounding box center [320, 146] width 110 height 9
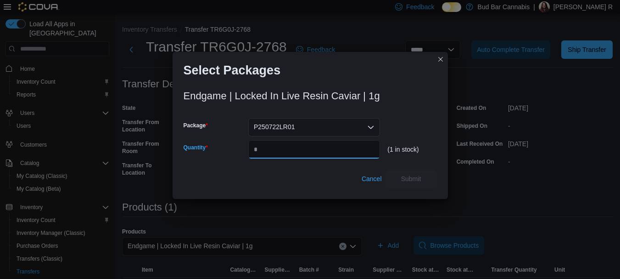
click at [343, 157] on input "Quantity" at bounding box center [314, 149] width 132 height 18
type input "*"
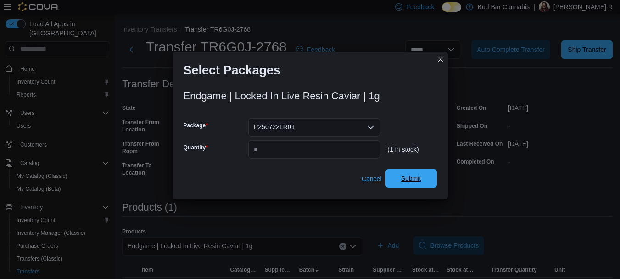
click at [405, 185] on span "Submit" at bounding box center [411, 178] width 40 height 18
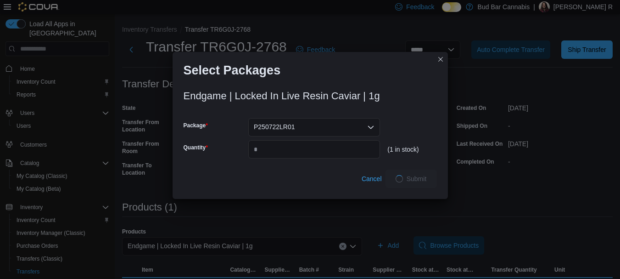
click at [528, 193] on div "Select Packages Endgame | Locked In Live Resin Caviar | 1g Package P250722LR01 …" at bounding box center [310, 139] width 620 height 279
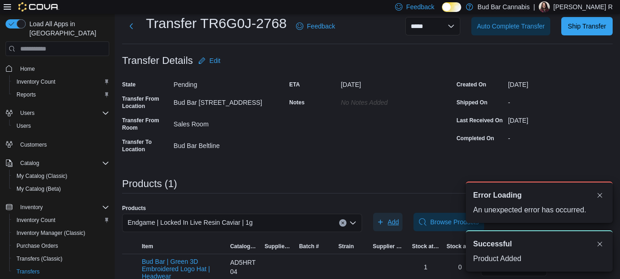
scroll to position [36, 0]
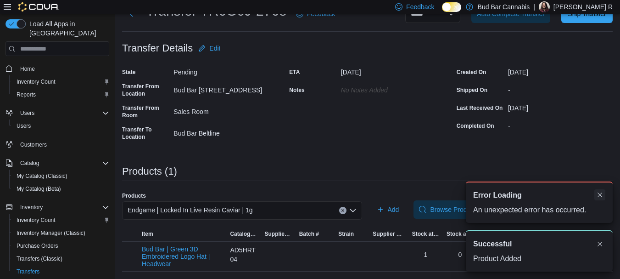
click at [600, 193] on button "Dismiss toast" at bounding box center [600, 194] width 11 height 11
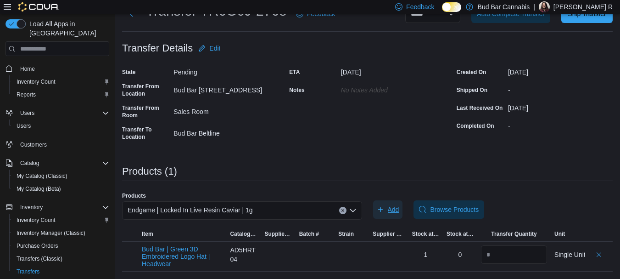
click at [398, 208] on span "Add" at bounding box center [393, 209] width 11 height 9
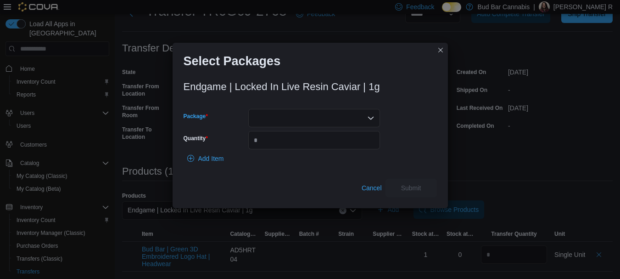
click at [341, 117] on div at bounding box center [314, 118] width 132 height 18
click at [289, 144] on span "P250722LR01" at bounding box center [320, 146] width 110 height 9
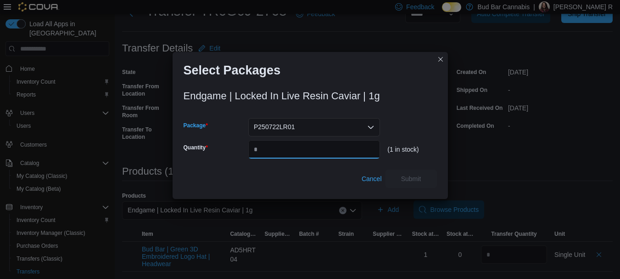
click at [315, 147] on input "Quantity" at bounding box center [314, 149] width 132 height 18
type input "*"
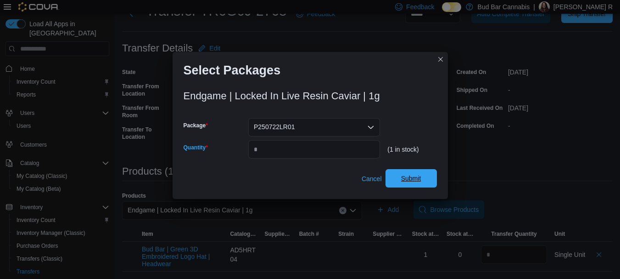
click at [421, 178] on span "Submit" at bounding box center [411, 178] width 20 height 9
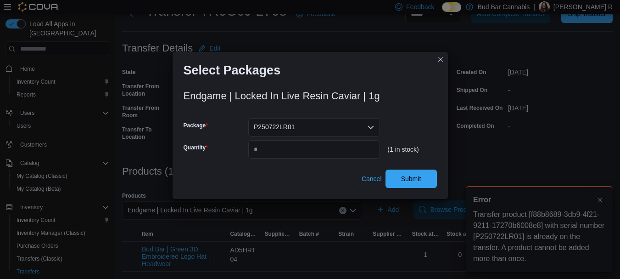
click at [604, 199] on div "Select Packages Endgame | Locked In Live Resin Caviar | 1g Package P250722LR01 …" at bounding box center [310, 139] width 620 height 279
click at [439, 61] on button "Closes this modal window" at bounding box center [440, 58] width 11 height 11
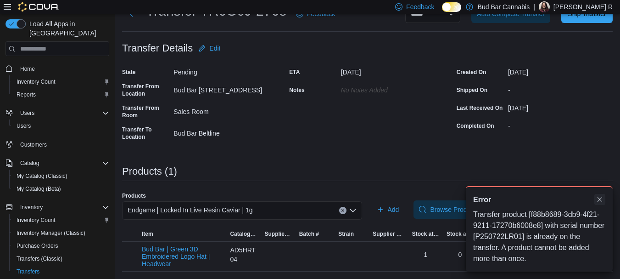
click at [601, 199] on button "Dismiss toast" at bounding box center [600, 199] width 11 height 11
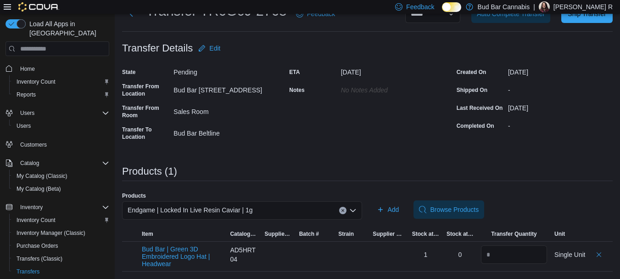
click at [347, 208] on button "Clear input" at bounding box center [342, 210] width 7 height 7
drag, startPoint x: 554, startPoint y: 179, endPoint x: 396, endPoint y: 95, distance: 178.7
click at [554, 178] on div "Products (1)" at bounding box center [367, 173] width 491 height 15
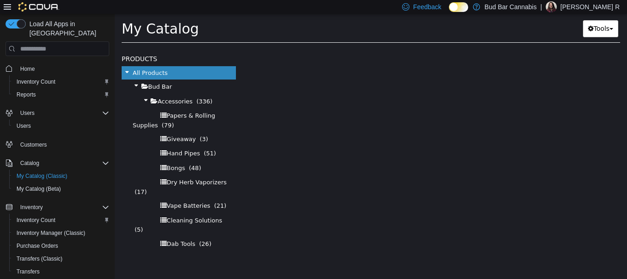
select select "**********"
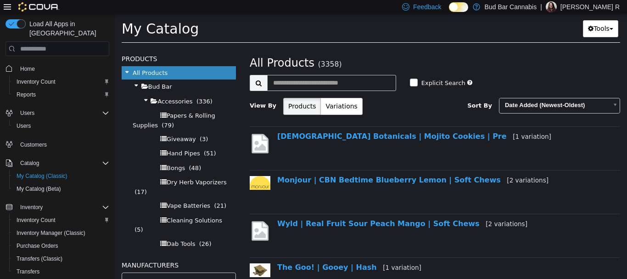
click at [349, 74] on div "**********" at bounding box center [435, 87] width 371 height 68
click at [350, 85] on input "text" at bounding box center [331, 83] width 129 height 16
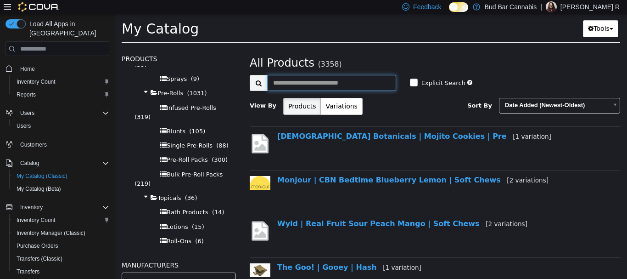
scroll to position [1010, 0]
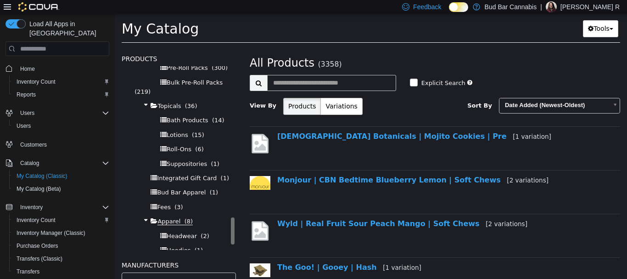
click at [178, 218] on span "Apparel (8)" at bounding box center [174, 221] width 35 height 7
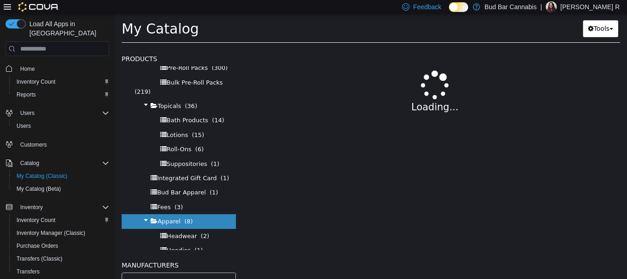
select select "**********"
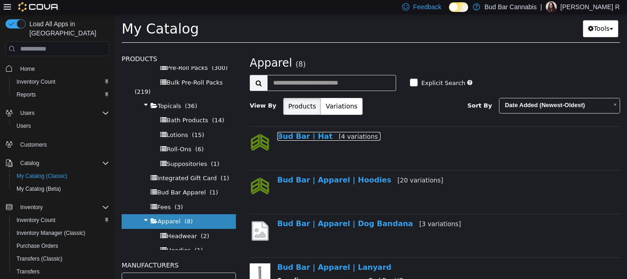
click at [321, 140] on link "Bud Bar | Hat [4 variations]" at bounding box center [328, 136] width 103 height 9
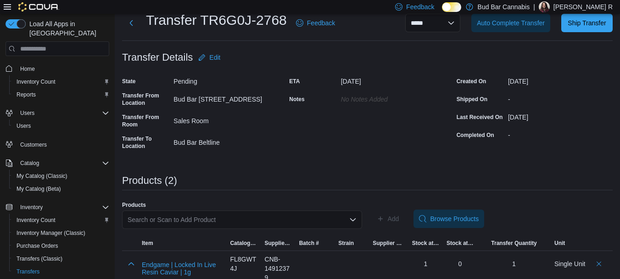
scroll to position [71, 0]
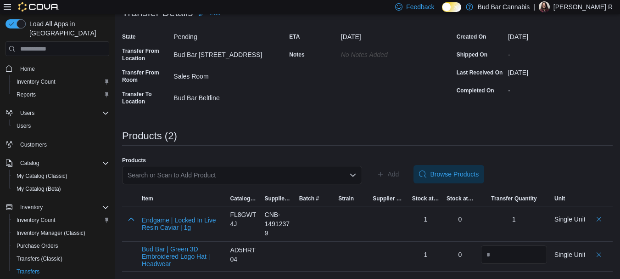
click at [325, 178] on div "Search or Scan to Add Product" at bounding box center [242, 175] width 240 height 18
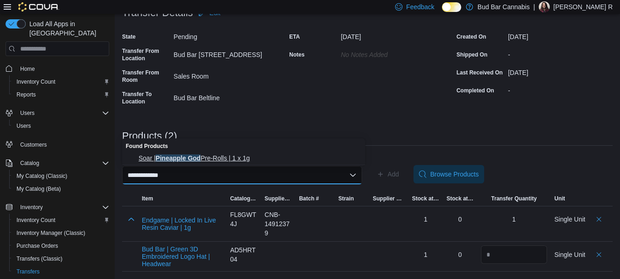
type input "**********"
click at [288, 159] on span "Soar | Pineapple God Pre-Rolls | 1 x 1g" at bounding box center [249, 157] width 221 height 9
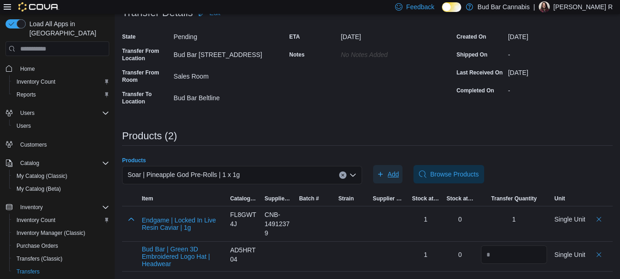
click at [384, 173] on icon "button" at bounding box center [380, 173] width 7 height 7
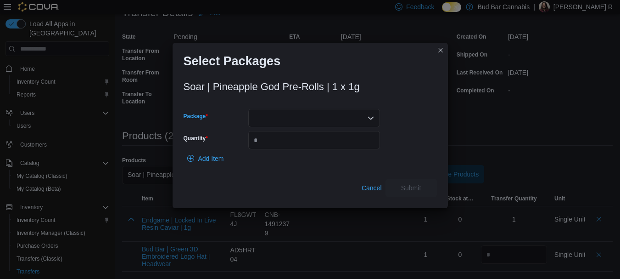
drag, startPoint x: 361, startPoint y: 115, endPoint x: 340, endPoint y: 127, distance: 23.9
click at [359, 114] on div at bounding box center [314, 118] width 132 height 18
click at [315, 146] on span "00003772" at bounding box center [320, 146] width 110 height 9
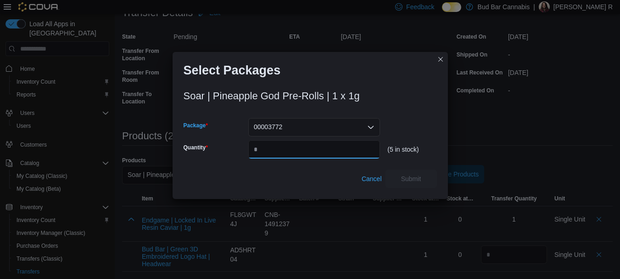
drag, startPoint x: 303, startPoint y: 150, endPoint x: 303, endPoint y: 125, distance: 24.8
click at [302, 150] on input "Quantity" at bounding box center [314, 149] width 132 height 18
type input "*"
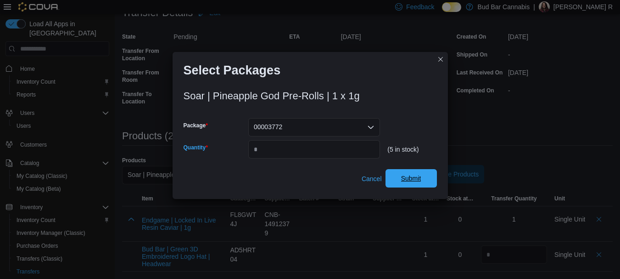
click at [411, 187] on span "Submit" at bounding box center [411, 178] width 40 height 18
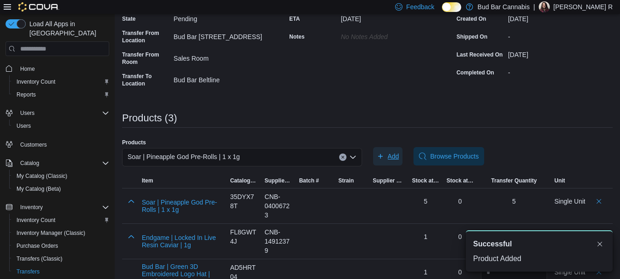
scroll to position [107, 0]
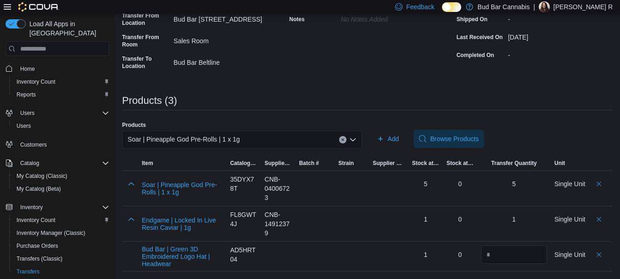
click at [347, 141] on button "Clear input" at bounding box center [342, 139] width 7 height 7
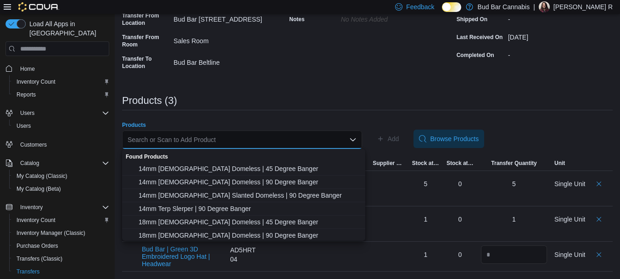
click at [332, 136] on div "Search or Scan to Add Product" at bounding box center [242, 139] width 240 height 18
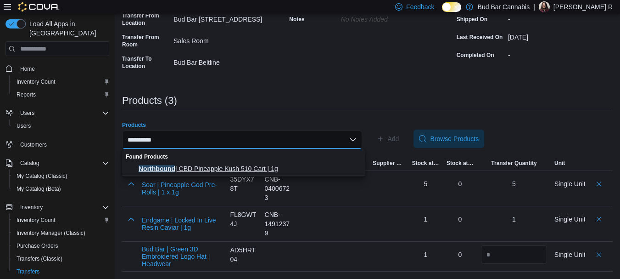
type input "**********"
click at [295, 166] on span "Northbound | CBD Pineapple Kush 510 Cart | 1g" at bounding box center [249, 168] width 221 height 9
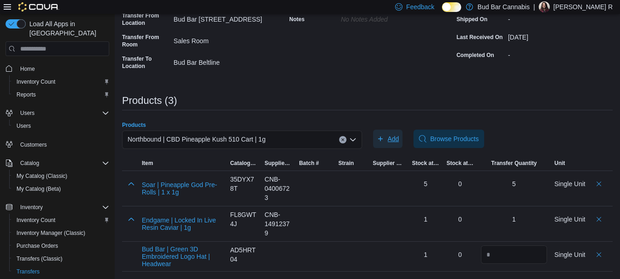
click at [390, 140] on span "Add" at bounding box center [388, 138] width 22 height 18
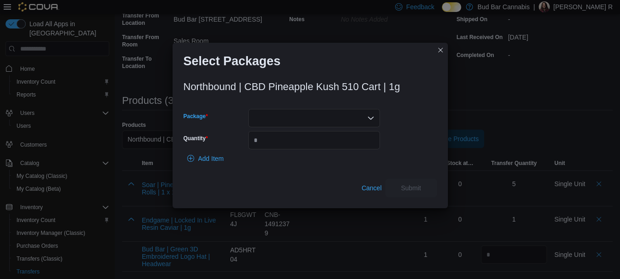
click at [307, 123] on div at bounding box center [314, 118] width 132 height 18
click at [301, 147] on span "25AAG-V3C1" at bounding box center [320, 146] width 110 height 9
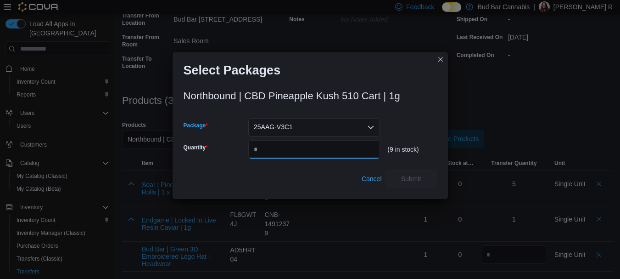
click at [301, 147] on input "Quantity" at bounding box center [314, 149] width 132 height 18
type input "*"
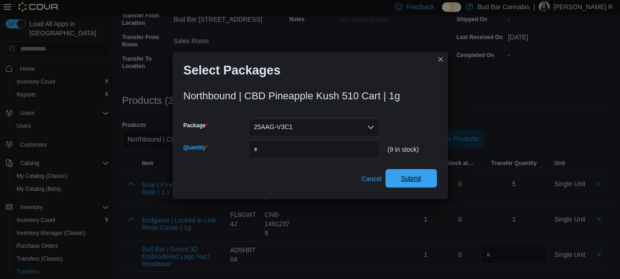
click at [406, 175] on span "Submit" at bounding box center [411, 178] width 20 height 9
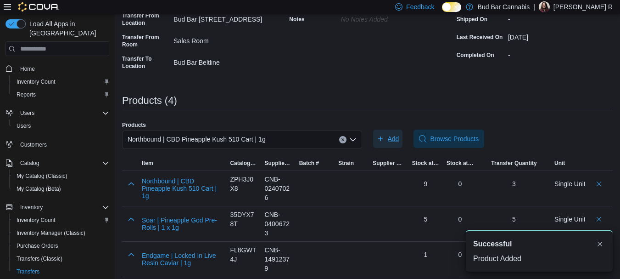
scroll to position [0, 0]
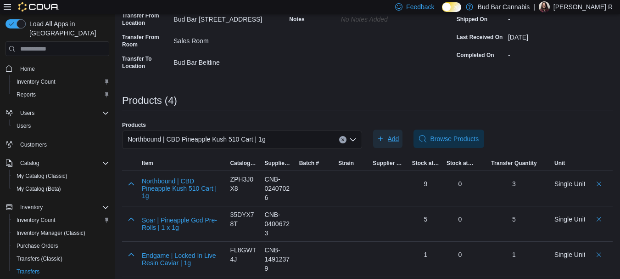
click at [373, 129] on button "Add" at bounding box center [388, 138] width 30 height 18
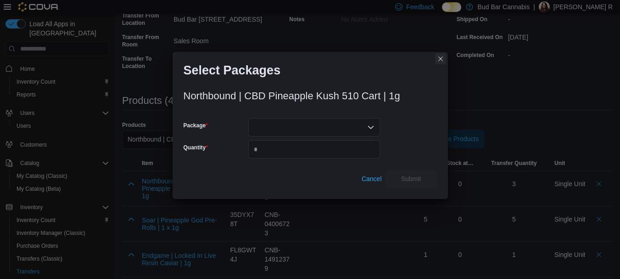
click at [439, 58] on button "Closes this modal window" at bounding box center [440, 58] width 11 height 11
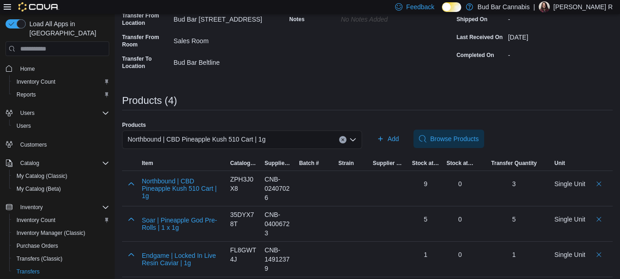
click at [344, 141] on icon "Clear input" at bounding box center [343, 140] width 4 height 4
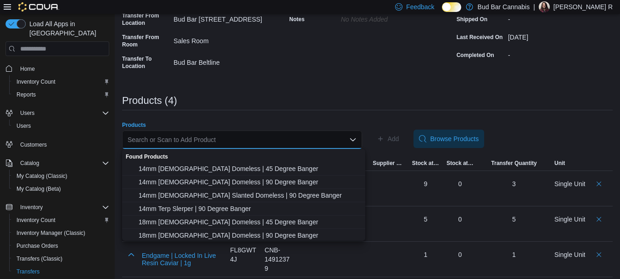
click at [329, 139] on div "Search or Scan to Add Product Combo box. Selected. Combo box input. Search or S…" at bounding box center [242, 139] width 240 height 18
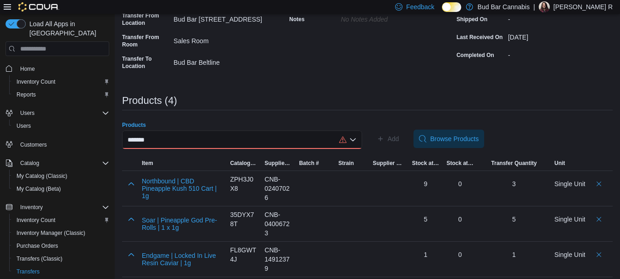
scroll to position [142, 0]
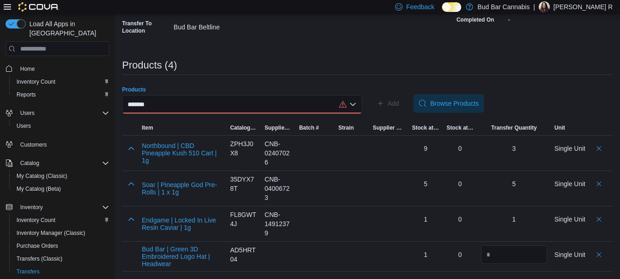
type input "*******"
click at [276, 102] on div "*******" at bounding box center [242, 104] width 240 height 18
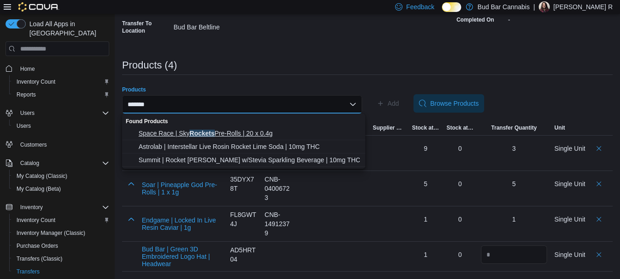
click at [203, 133] on span "Space Race | Sky Rockets Pre-Rolls | 20 x 0.4g" at bounding box center [249, 133] width 221 height 9
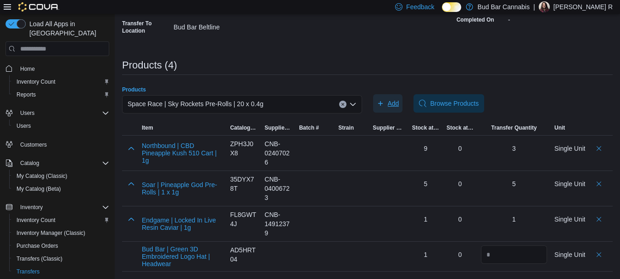
click at [395, 104] on span "Add" at bounding box center [393, 103] width 11 height 9
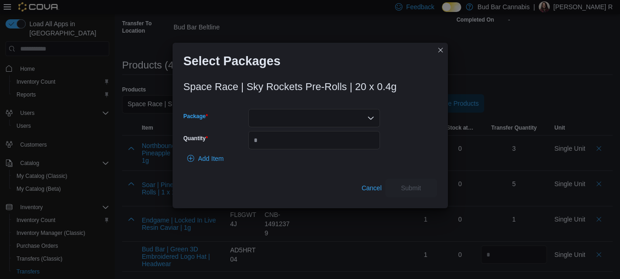
click at [347, 113] on div at bounding box center [314, 118] width 132 height 18
click at [318, 144] on span "SRC2503217" at bounding box center [320, 146] width 110 height 9
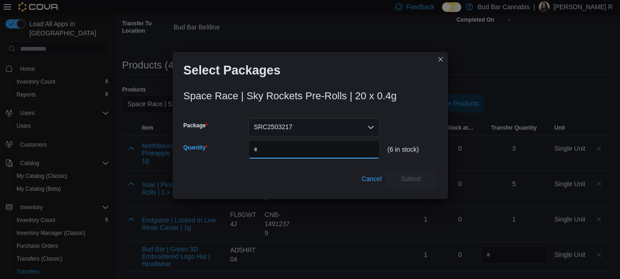
click at [290, 144] on input "Quantity" at bounding box center [314, 149] width 132 height 18
type input "*"
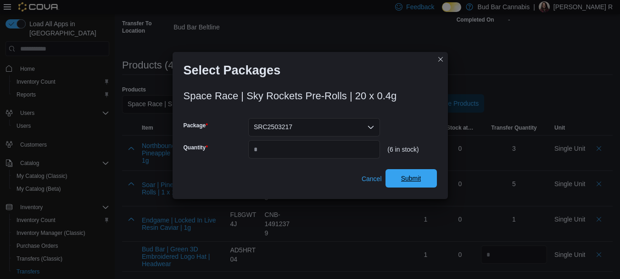
click at [428, 177] on span "Submit" at bounding box center [411, 178] width 40 height 18
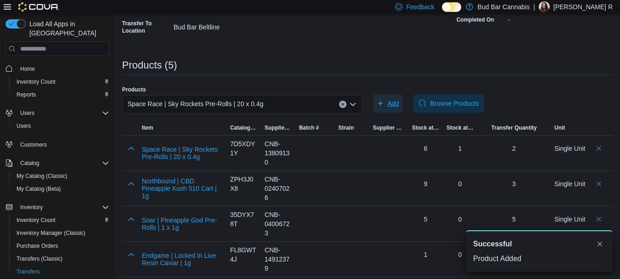
scroll to position [0, 0]
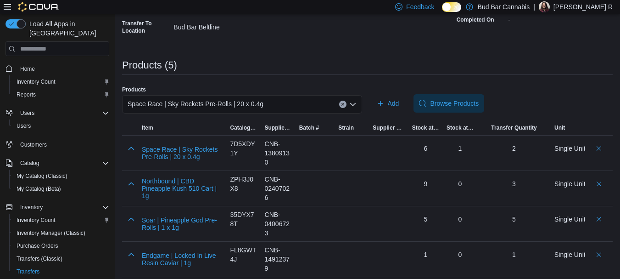
click at [550, 88] on div "Products Space Race | Sky Rockets Pre-Rolls | 20 x 0.4g Add Browse Products" at bounding box center [367, 103] width 491 height 35
click at [342, 107] on div "Space Race | Sky Rockets Pre-Rolls | 20 x 0.4g" at bounding box center [242, 104] width 240 height 18
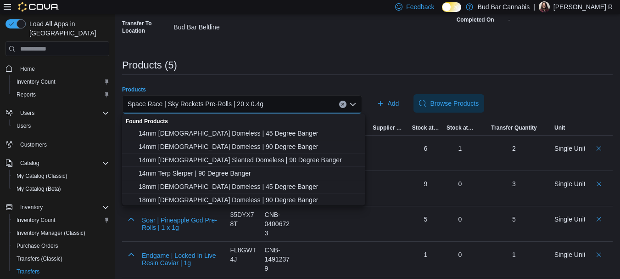
drag, startPoint x: 345, startPoint y: 103, endPoint x: 326, endPoint y: 111, distance: 20.4
click at [342, 104] on div "Space Race | Sky Rockets Pre-Rolls | 20 x 0.4g Combo box. Selected. Space Race …" at bounding box center [242, 104] width 240 height 18
click at [343, 104] on button "Clear input" at bounding box center [342, 104] width 7 height 7
click at [331, 102] on div "Search or Scan to Add Product" at bounding box center [242, 104] width 240 height 18
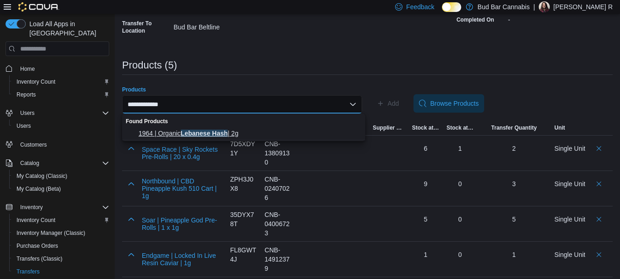
type input "**********"
click at [284, 129] on span "1964 | Organic Lebanese Hash | 2g" at bounding box center [249, 133] width 221 height 9
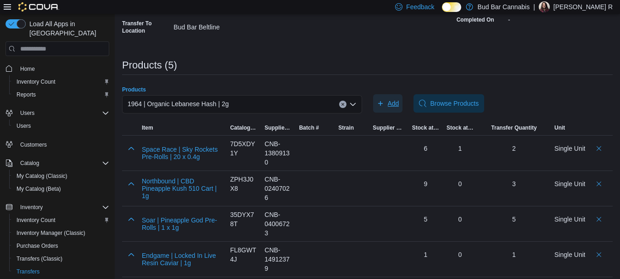
click at [399, 107] on span "Add" at bounding box center [393, 103] width 11 height 9
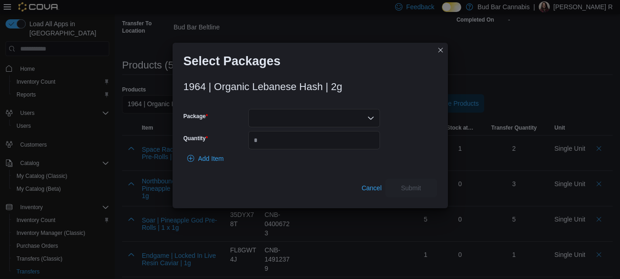
click at [275, 115] on div at bounding box center [314, 118] width 132 height 18
click at [281, 148] on span "MXXLHE006" at bounding box center [320, 146] width 110 height 9
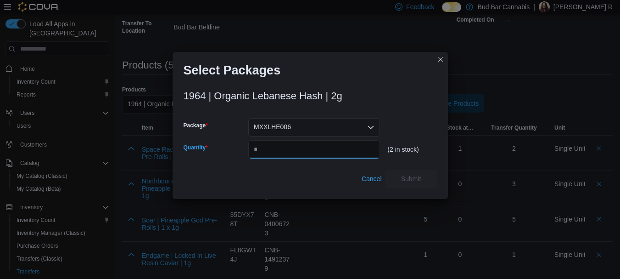
click at [286, 149] on input "Quantity" at bounding box center [314, 149] width 132 height 18
type input "*"
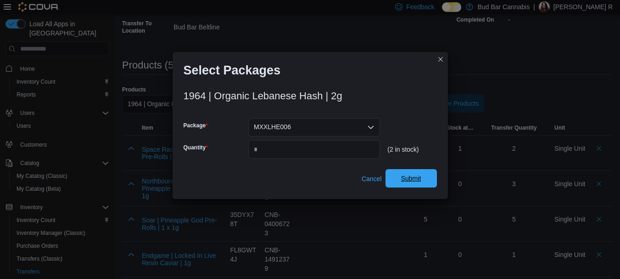
click at [428, 179] on span "Submit" at bounding box center [411, 178] width 40 height 18
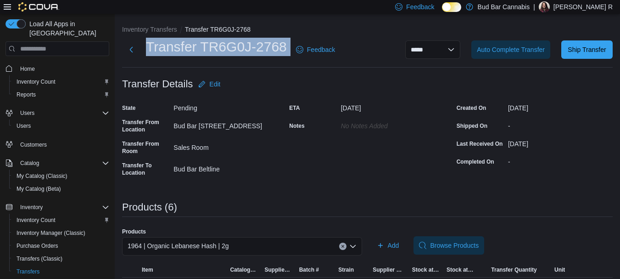
drag, startPoint x: 291, startPoint y: 46, endPoint x: 143, endPoint y: 48, distance: 147.4
click at [143, 48] on div "Transfer TR6G0J-2768 Feedback" at bounding box center [230, 50] width 217 height 24
copy div "Transfer TR6G0J-2768"
click at [589, 50] on span "Ship Transfer" at bounding box center [587, 49] width 38 height 9
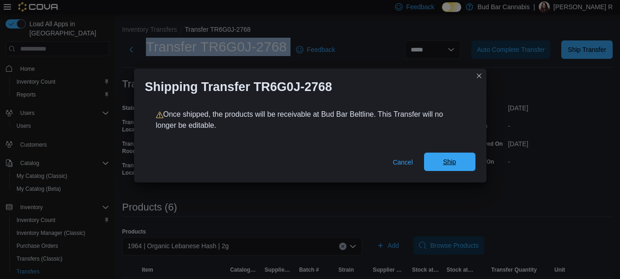
click at [448, 164] on span "Ship" at bounding box center [449, 161] width 13 height 9
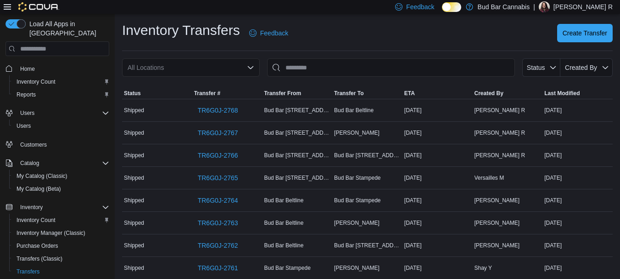
click at [165, 68] on div "All Locations" at bounding box center [191, 67] width 138 height 18
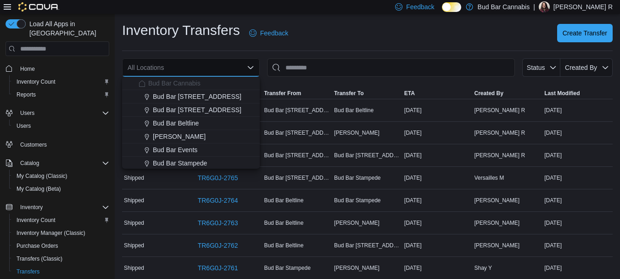
click at [351, 32] on div "Inventory Transfers Feedback Create Transfer" at bounding box center [367, 33] width 491 height 24
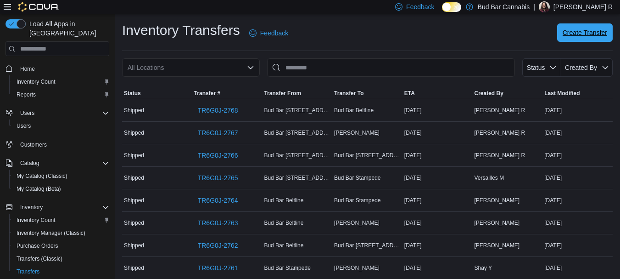
click at [582, 27] on span "Create Transfer" at bounding box center [585, 32] width 45 height 18
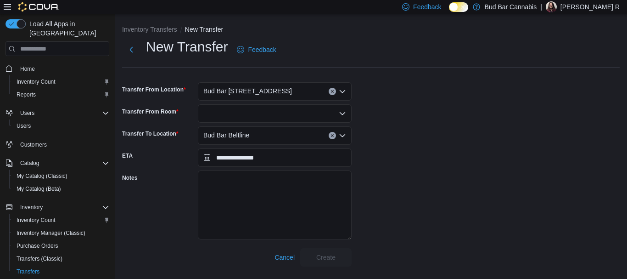
click at [244, 112] on div at bounding box center [275, 113] width 154 height 18
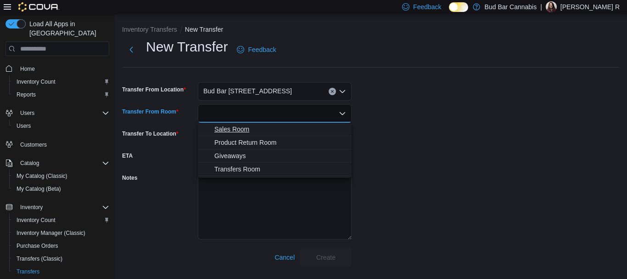
click at [245, 128] on span "Sales Room" at bounding box center [280, 128] width 132 height 9
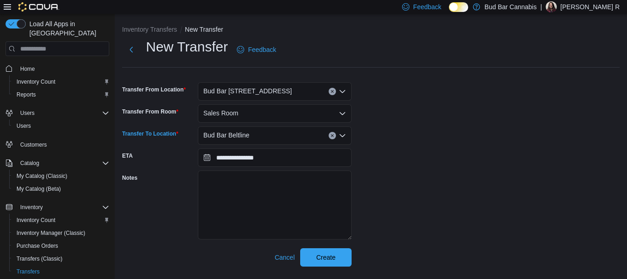
click at [237, 142] on div "Bud Bar Beltline" at bounding box center [275, 135] width 154 height 18
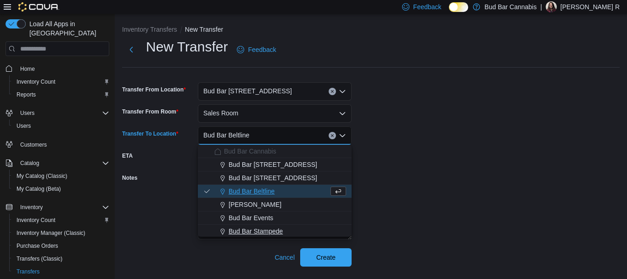
click at [275, 233] on span "Bud Bar Stampede" at bounding box center [256, 230] width 54 height 9
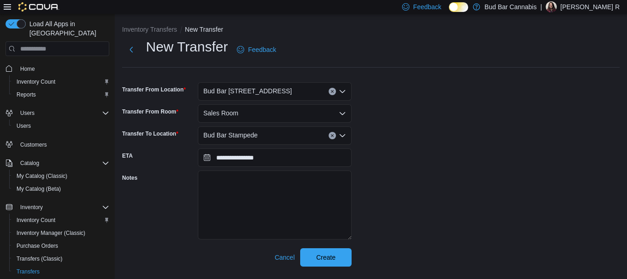
click at [474, 170] on div "**********" at bounding box center [371, 152] width 498 height 229
click at [329, 246] on div at bounding box center [237, 244] width 230 height 7
click at [332, 252] on span "Create" at bounding box center [326, 256] width 40 height 18
click at [410, 156] on div "**********" at bounding box center [371, 152] width 498 height 229
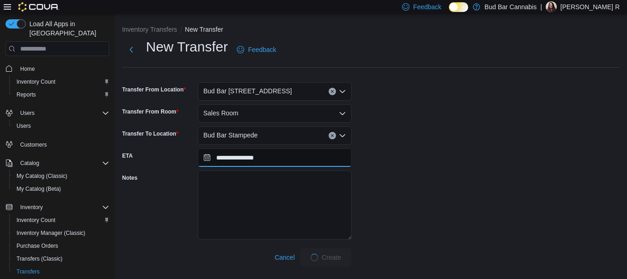
click at [288, 157] on input "**********" at bounding box center [275, 157] width 154 height 18
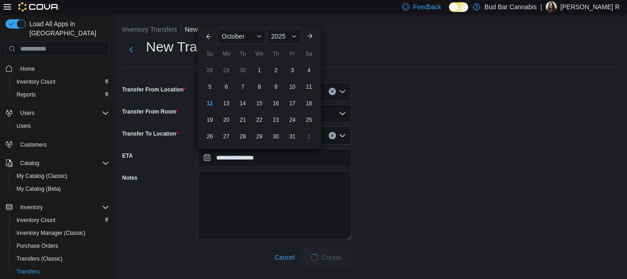
click at [467, 181] on div "**********" at bounding box center [371, 152] width 498 height 229
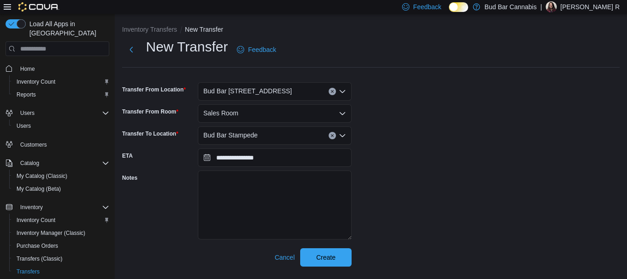
drag, startPoint x: 398, startPoint y: 172, endPoint x: 393, endPoint y: 199, distance: 27.9
click at [397, 174] on div "**********" at bounding box center [371, 152] width 498 height 229
click at [342, 255] on span "Create" at bounding box center [326, 256] width 40 height 18
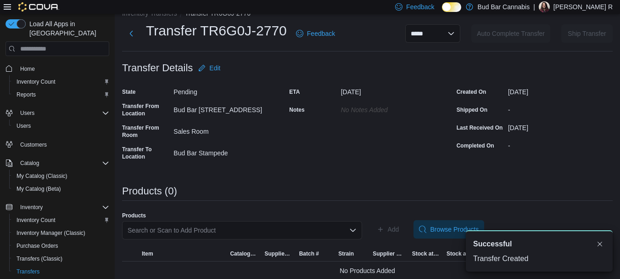
scroll to position [25, 0]
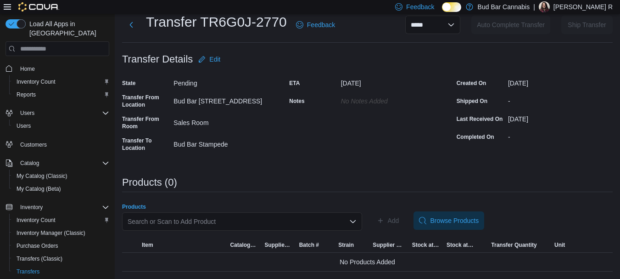
click at [316, 223] on div "Search or Scan to Add Product" at bounding box center [242, 221] width 240 height 18
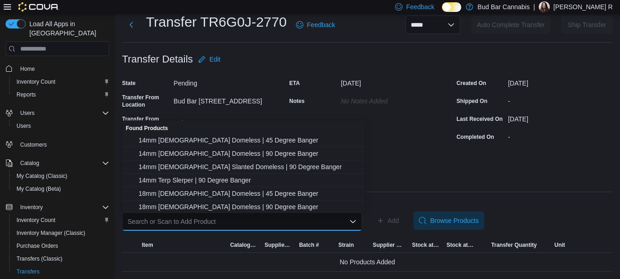
click at [514, 166] on div "**********" at bounding box center [367, 135] width 491 height 271
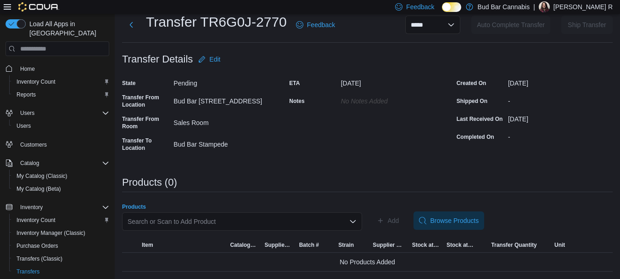
click at [311, 221] on div "Search or Scan to Add Product" at bounding box center [242, 221] width 240 height 18
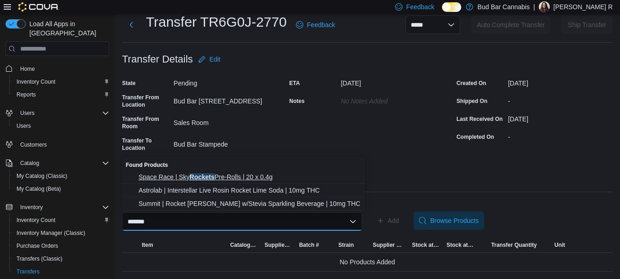
type input "*******"
click at [248, 176] on span "Space Race | Sky Rockets Pre-Rolls | 20 x 0.4g" at bounding box center [249, 176] width 221 height 9
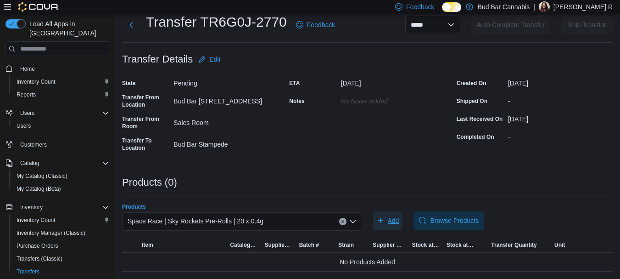
click at [392, 225] on span "Add" at bounding box center [388, 220] width 22 height 18
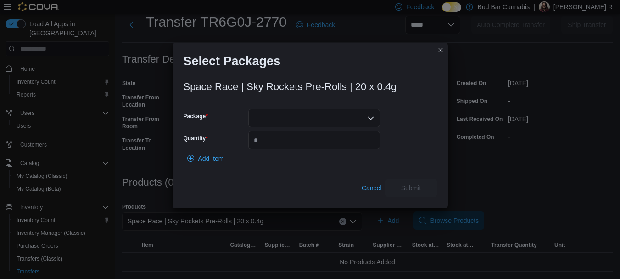
click at [287, 109] on div at bounding box center [314, 118] width 132 height 18
click at [289, 158] on div "Add Item" at bounding box center [310, 158] width 253 height 18
click at [295, 120] on div at bounding box center [314, 118] width 132 height 18
click at [294, 143] on span "SRC2503217" at bounding box center [320, 146] width 110 height 9
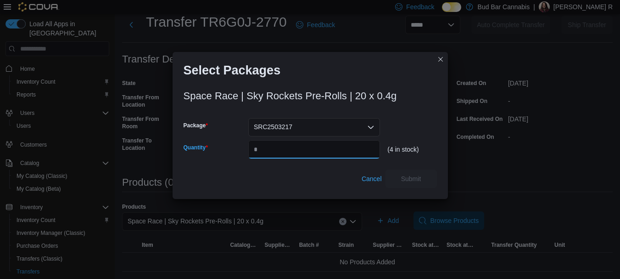
click at [298, 151] on input "Quantity" at bounding box center [314, 149] width 132 height 18
type input "*"
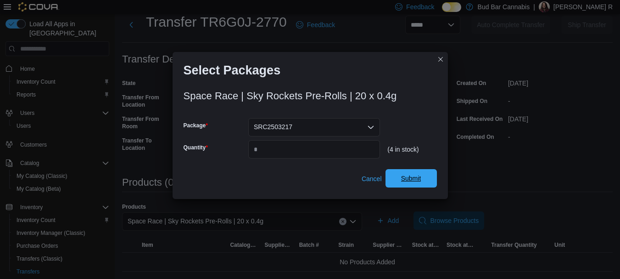
click at [415, 182] on span "Submit" at bounding box center [411, 178] width 20 height 9
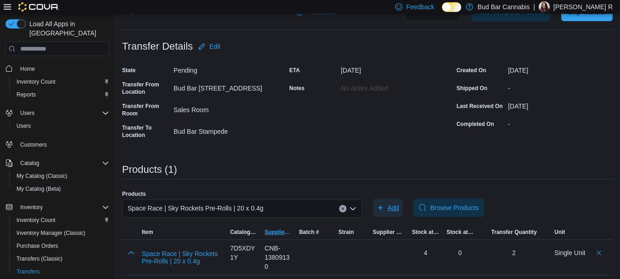
scroll to position [41, 0]
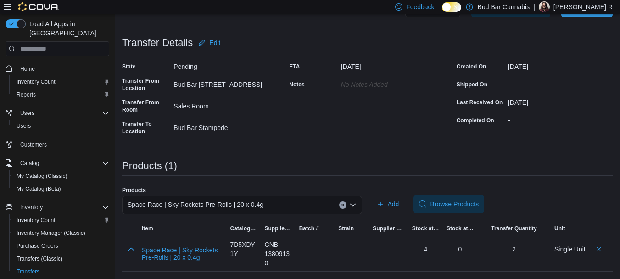
click at [345, 205] on icon "Clear input" at bounding box center [343, 205] width 4 height 4
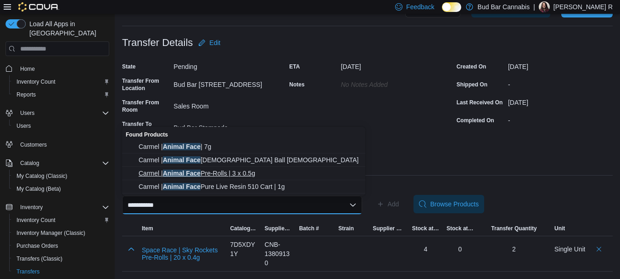
type input "**********"
click at [247, 172] on span "Carmel | Animal Face Pre-Rolls | 3 x 0.5g" at bounding box center [249, 173] width 221 height 9
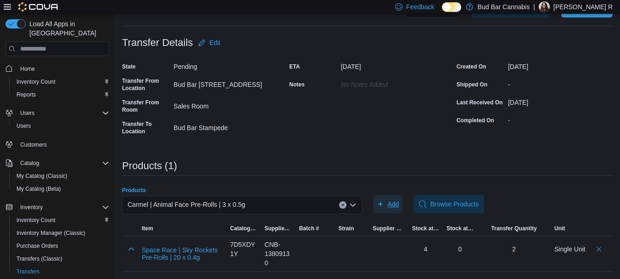
click at [393, 205] on span "Add" at bounding box center [393, 203] width 11 height 9
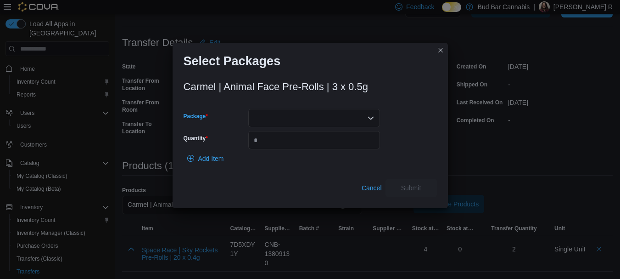
click at [262, 124] on div at bounding box center [314, 118] width 132 height 18
click at [312, 146] on span "AFML1LC1-2" at bounding box center [320, 146] width 110 height 9
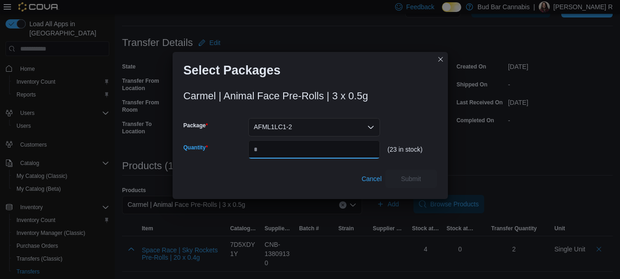
click at [329, 152] on input "Quantity" at bounding box center [314, 149] width 132 height 18
type input "**"
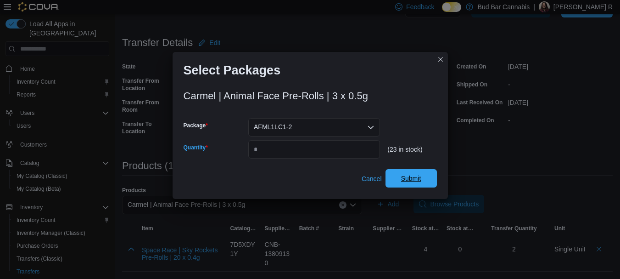
click at [418, 184] on span "Submit" at bounding box center [411, 178] width 40 height 18
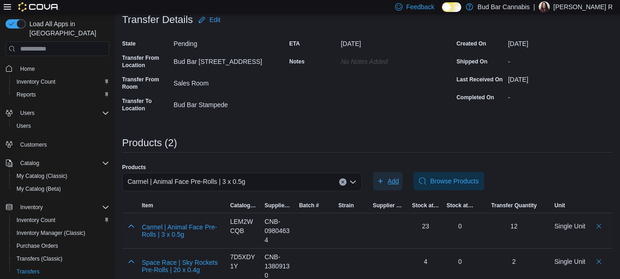
scroll to position [77, 0]
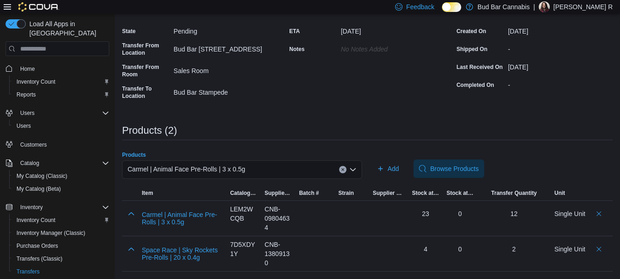
click at [347, 169] on button "Clear input" at bounding box center [342, 169] width 7 height 7
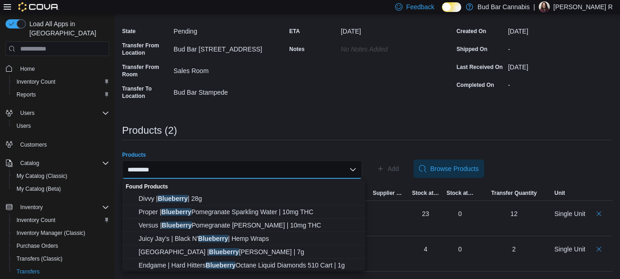
type input "*********"
click at [251, 197] on span "Divvy | Blueberry | 28g" at bounding box center [249, 198] width 221 height 9
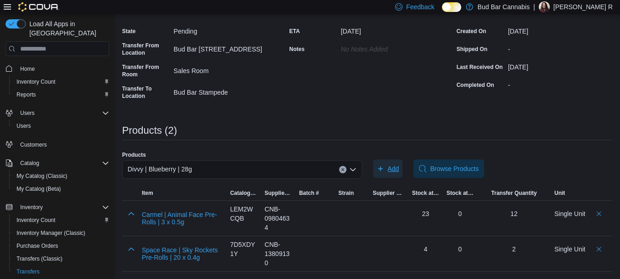
click at [403, 170] on button "Add" at bounding box center [388, 168] width 30 height 18
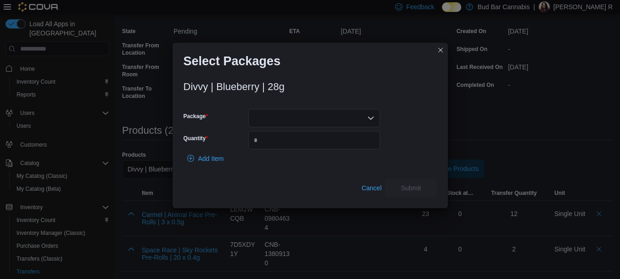
click at [331, 111] on div at bounding box center [314, 118] width 132 height 18
click at [322, 148] on span "11436" at bounding box center [320, 146] width 110 height 9
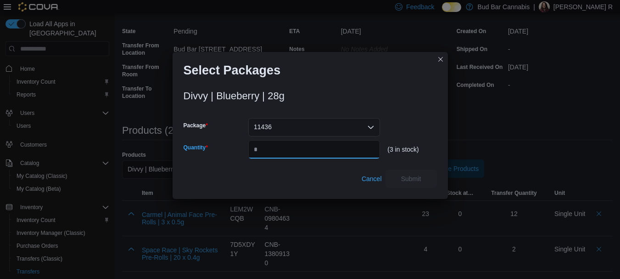
click at [323, 150] on input "Quantity" at bounding box center [314, 149] width 132 height 18
type input "*"
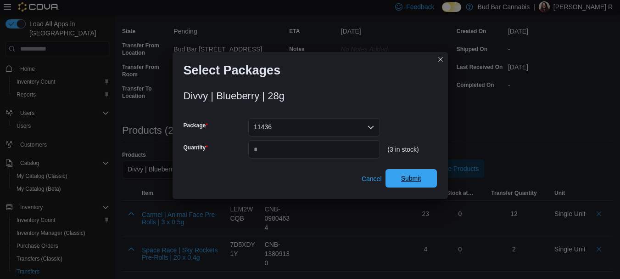
click at [415, 171] on span "Submit" at bounding box center [411, 178] width 40 height 18
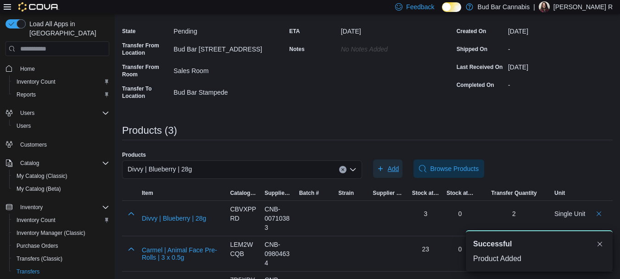
scroll to position [0, 0]
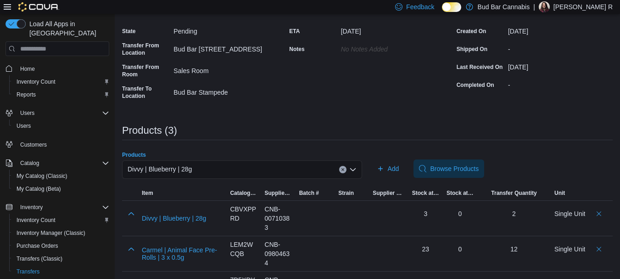
click at [346, 172] on button "Clear input" at bounding box center [342, 169] width 7 height 7
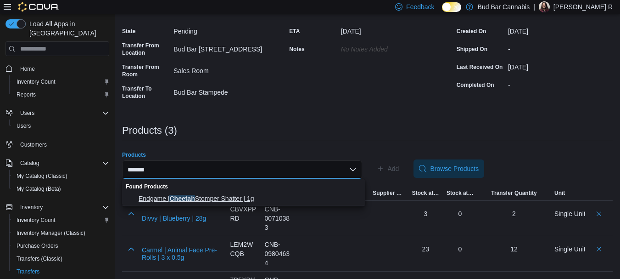
type input "*******"
click at [266, 201] on span "Endgame | Cheetah Stomper Shatter | 1g" at bounding box center [249, 198] width 221 height 9
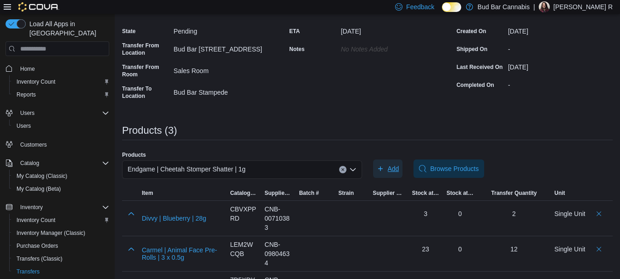
click at [399, 166] on span "Add" at bounding box center [393, 168] width 11 height 9
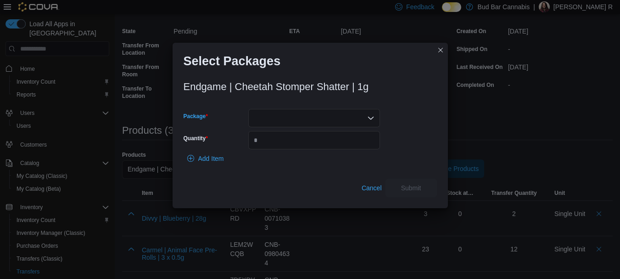
click at [359, 120] on div at bounding box center [314, 118] width 132 height 18
click at [344, 147] on span "P250820SH01" at bounding box center [320, 146] width 110 height 9
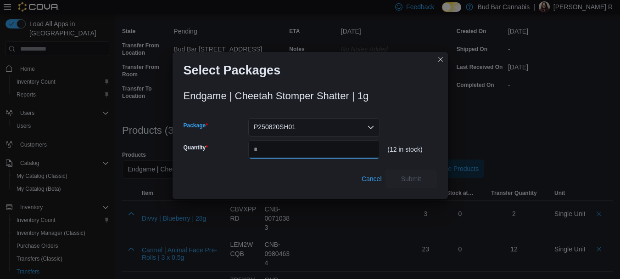
click at [344, 149] on input "Quantity" at bounding box center [314, 149] width 132 height 18
type input "*"
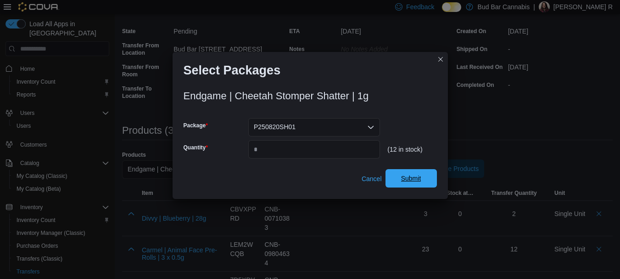
click at [407, 175] on span "Submit" at bounding box center [411, 178] width 20 height 9
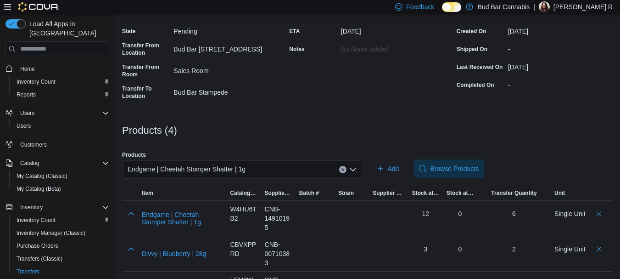
click at [346, 168] on button "Clear input" at bounding box center [342, 169] width 7 height 7
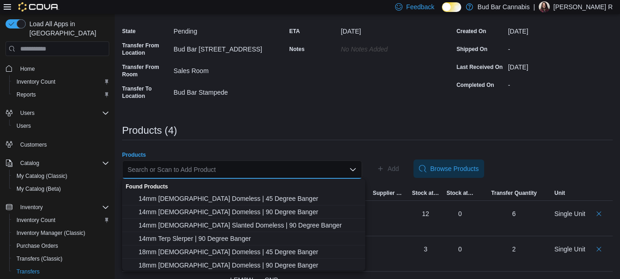
click at [322, 169] on div "Search or Scan to Add Product" at bounding box center [242, 169] width 240 height 18
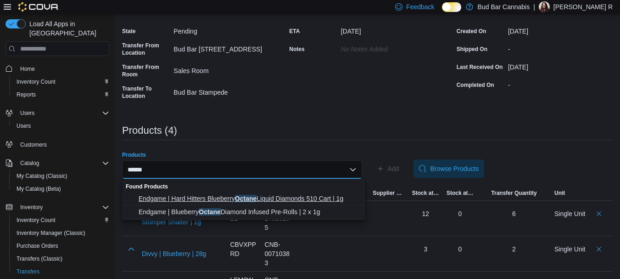
type input "******"
click at [254, 194] on span "Endgame | Hard Hitters Blueberry Octane Liquid Diamonds 510 Cart | 1g" at bounding box center [249, 198] width 221 height 9
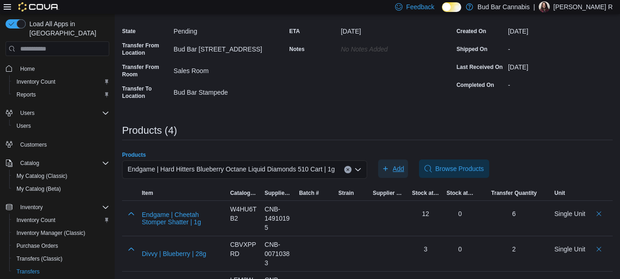
click at [399, 164] on span "Add" at bounding box center [398, 168] width 11 height 9
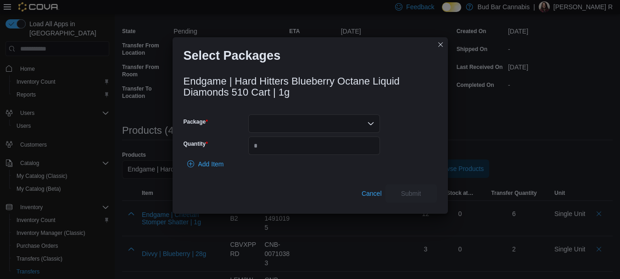
click at [352, 124] on div at bounding box center [314, 123] width 132 height 18
click at [344, 150] on span "P250821VP02" at bounding box center [320, 152] width 110 height 9
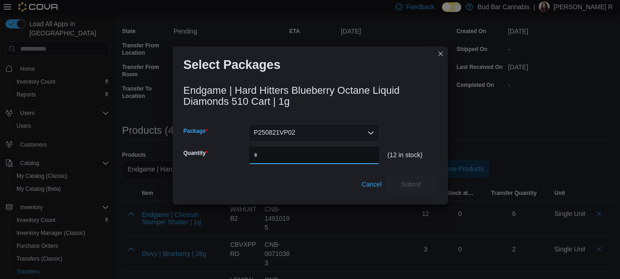
click at [346, 157] on input "Quantity" at bounding box center [314, 155] width 132 height 18
type input "*"
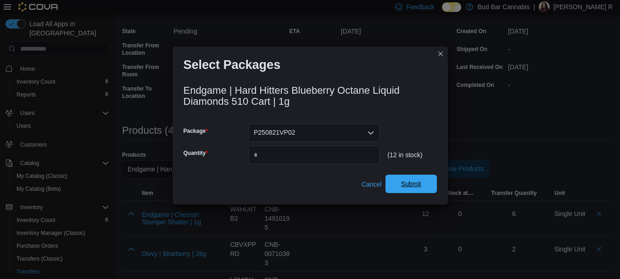
click at [419, 181] on span "Submit" at bounding box center [411, 183] width 20 height 9
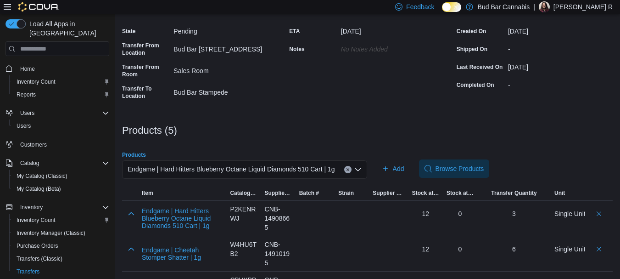
click at [346, 167] on button "Clear input" at bounding box center [347, 169] width 7 height 7
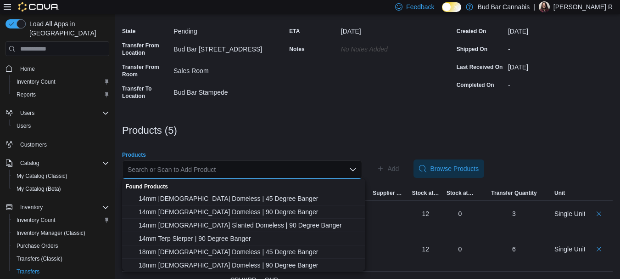
drag, startPoint x: 324, startPoint y: 167, endPoint x: 308, endPoint y: 131, distance: 38.6
click at [319, 163] on div "Search or Scan to Add Product Combo box. Selected. Combo box input. Search or S…" at bounding box center [242, 169] width 240 height 18
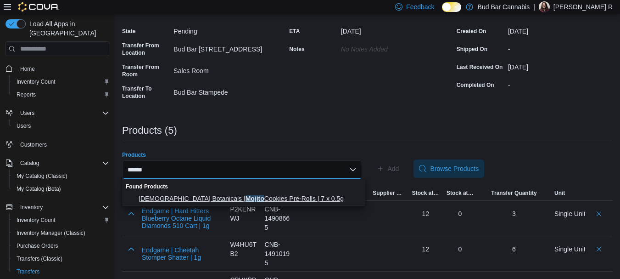
type input "******"
click at [275, 202] on span "Joi Botanicals | Mojito Cookies Pre-Rolls | 7 x 0.5g" at bounding box center [249, 198] width 221 height 9
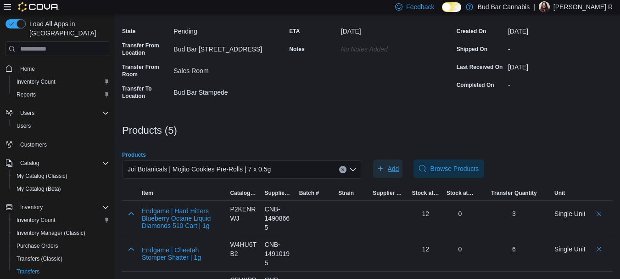
click at [399, 163] on span "Add" at bounding box center [388, 168] width 22 height 18
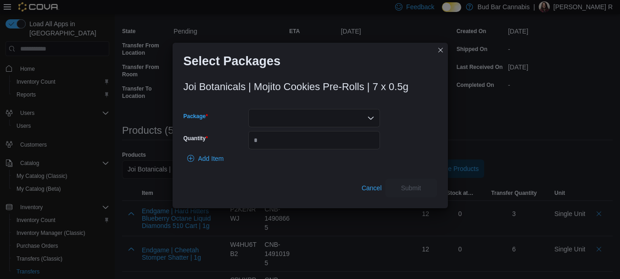
click at [281, 119] on div at bounding box center [314, 118] width 132 height 18
click at [281, 150] on span "MTO251325F" at bounding box center [320, 146] width 110 height 9
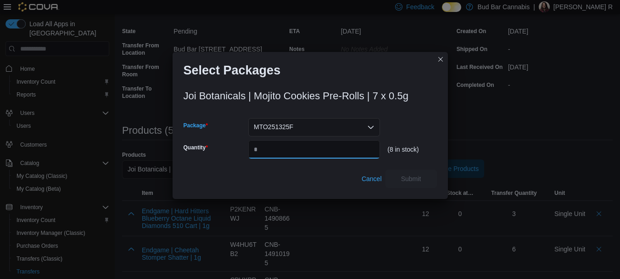
click at [279, 150] on input "Quantity" at bounding box center [314, 149] width 132 height 18
type input "*"
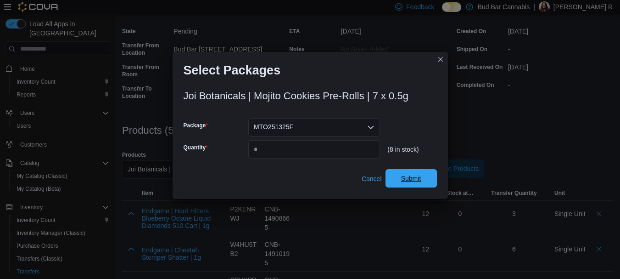
click at [421, 185] on span "Submit" at bounding box center [411, 178] width 40 height 18
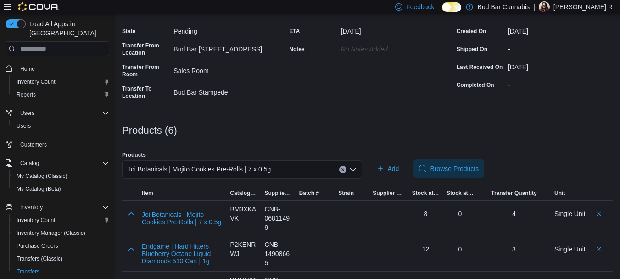
click at [345, 168] on icon "Clear input" at bounding box center [343, 170] width 4 height 4
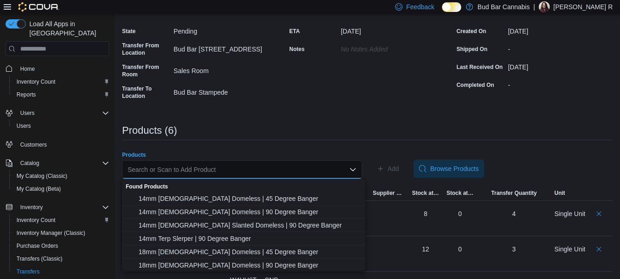
click at [337, 171] on div "Search or Scan to Add Product" at bounding box center [242, 169] width 240 height 18
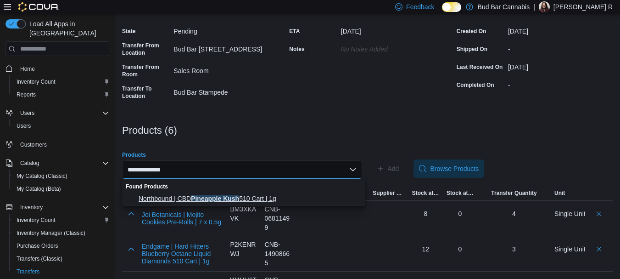
type input "**********"
click at [299, 199] on span "Northbound | CBD Pineapple Kush 510 Cart | 1g" at bounding box center [249, 198] width 221 height 9
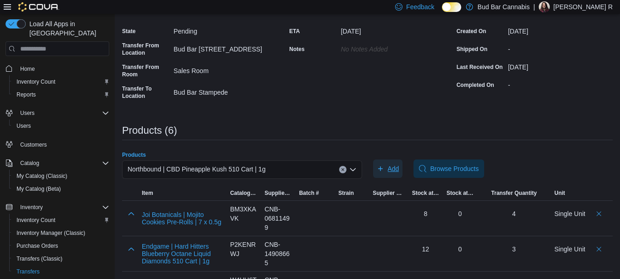
click at [389, 166] on span "Add" at bounding box center [388, 168] width 22 height 18
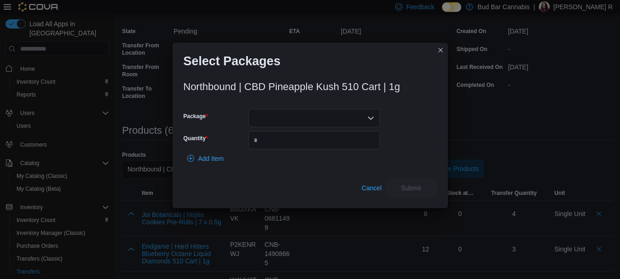
click at [300, 119] on div at bounding box center [314, 118] width 132 height 18
click at [296, 152] on button "25AAG-V3C1" at bounding box center [314, 146] width 132 height 13
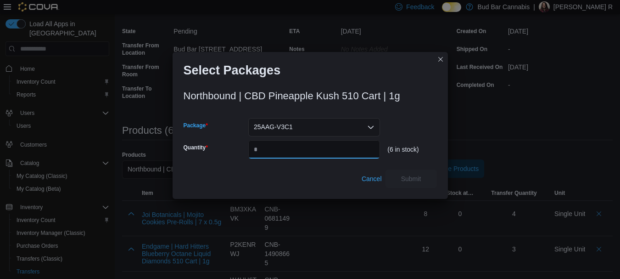
click at [296, 152] on input "Quantity" at bounding box center [314, 149] width 132 height 18
type input "*"
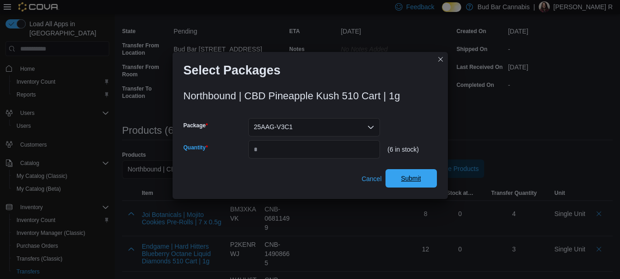
click at [406, 174] on span "Submit" at bounding box center [411, 178] width 40 height 18
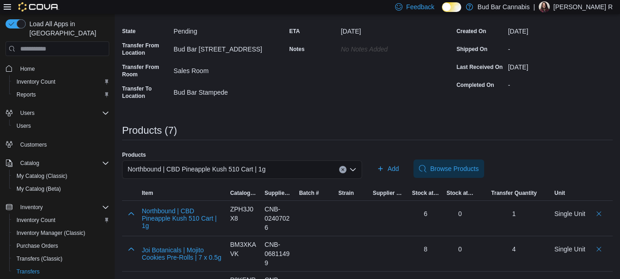
click at [344, 168] on icon "Clear input" at bounding box center [343, 170] width 4 height 4
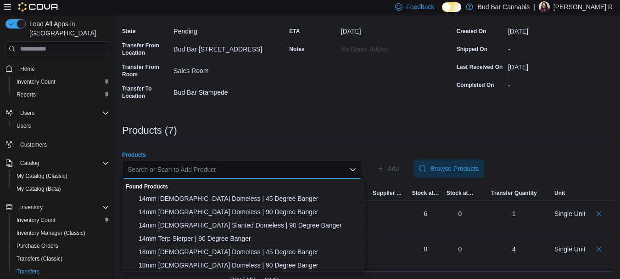
drag, startPoint x: 296, startPoint y: 168, endPoint x: 289, endPoint y: 161, distance: 9.4
click at [292, 168] on div "Search or Scan to Add Product Combo box. Selected. Combo box input. Search or S…" at bounding box center [242, 169] width 240 height 18
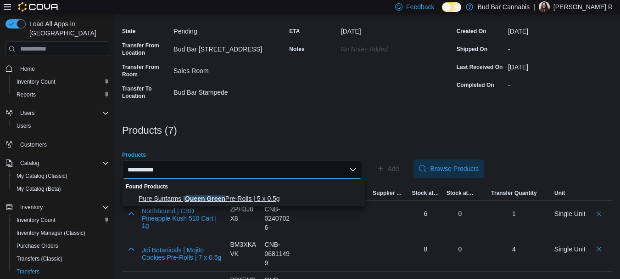
type input "**********"
click at [268, 201] on span "Pure Sunfarms | Queen Green Pre-Rolls | 5 x 0.5g" at bounding box center [249, 198] width 221 height 9
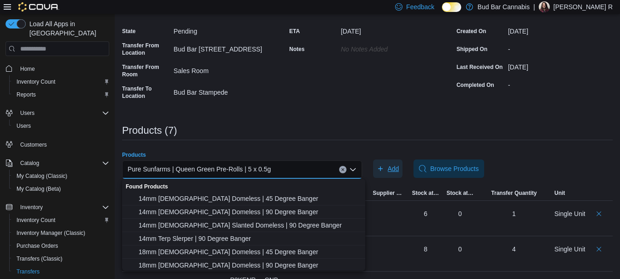
click at [393, 163] on span "Add" at bounding box center [388, 168] width 22 height 18
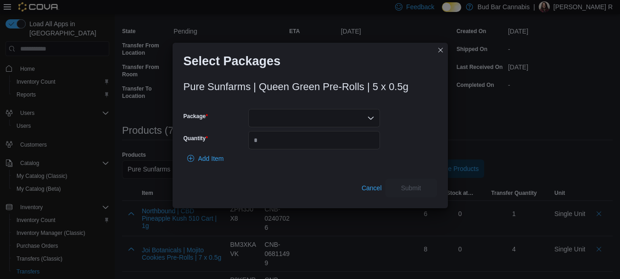
click at [325, 114] on div at bounding box center [314, 118] width 132 height 18
click at [302, 148] on span "00010488" at bounding box center [320, 146] width 110 height 9
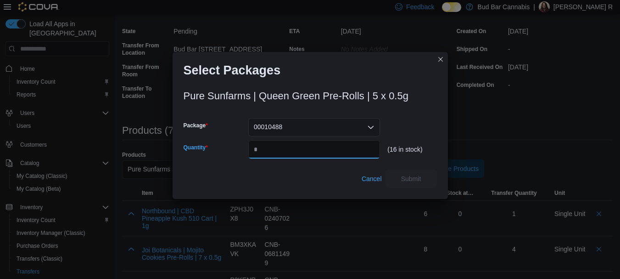
click at [302, 148] on input "Quantity" at bounding box center [314, 149] width 132 height 18
type input "*"
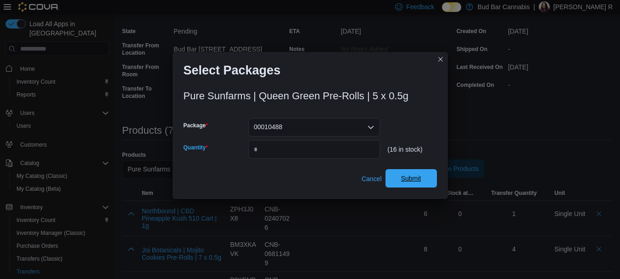
click at [416, 174] on span "Submit" at bounding box center [411, 178] width 40 height 18
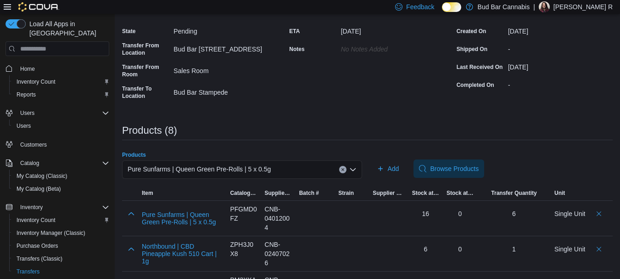
click at [342, 168] on div "Pure Sunfarms | Queen Green Pre-Rolls | 5 x 0.5g" at bounding box center [242, 169] width 240 height 18
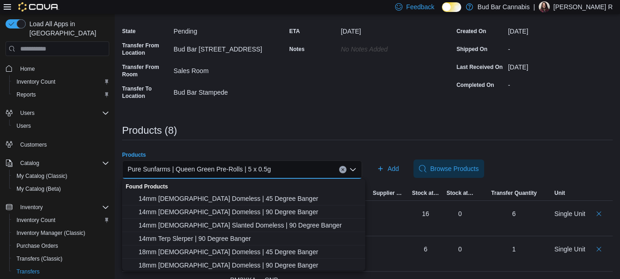
click at [345, 169] on icon "Clear input" at bounding box center [343, 170] width 4 height 4
click at [330, 173] on div "Search or Scan to Add Product Combo box. Selected. Combo box input. Search or S…" at bounding box center [242, 169] width 240 height 18
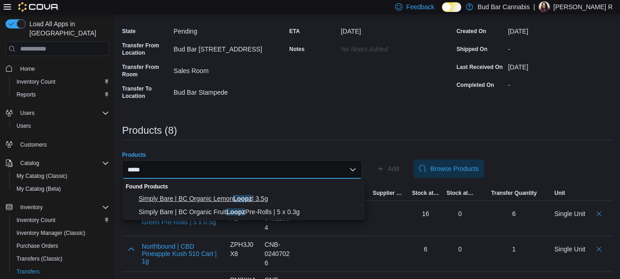
type input "*****"
click at [274, 199] on span "Simply Bare | BC Organic Lemon Loopz | 3.5g" at bounding box center [249, 198] width 221 height 9
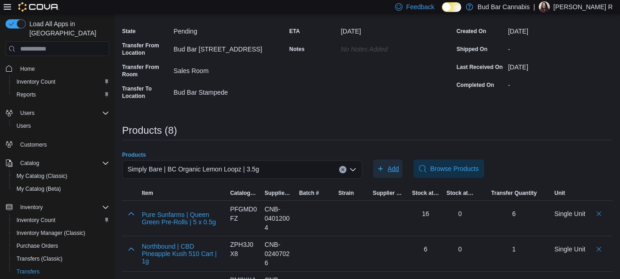
click at [399, 167] on span "Add" at bounding box center [393, 168] width 11 height 9
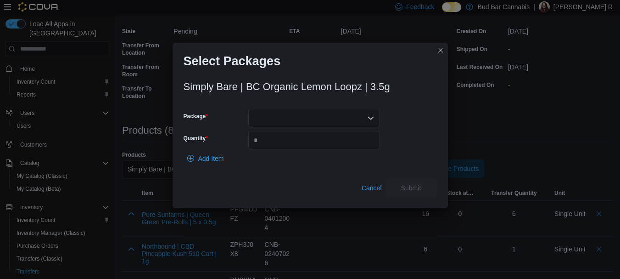
click at [328, 125] on div at bounding box center [314, 118] width 132 height 18
click at [318, 150] on span "LMLPGE006" at bounding box center [320, 146] width 110 height 9
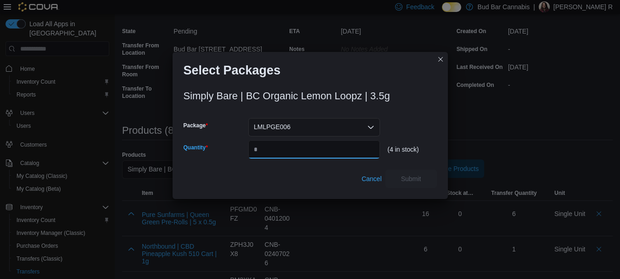
click at [317, 151] on input "Quantity" at bounding box center [314, 149] width 132 height 18
type input "*"
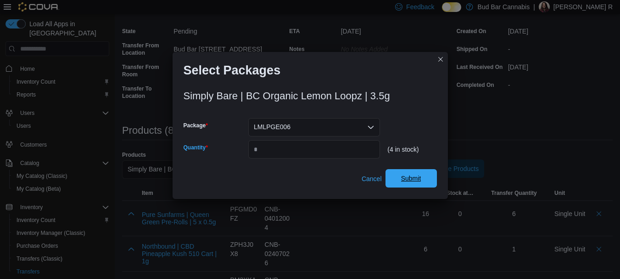
click at [415, 177] on span "Submit" at bounding box center [411, 178] width 20 height 9
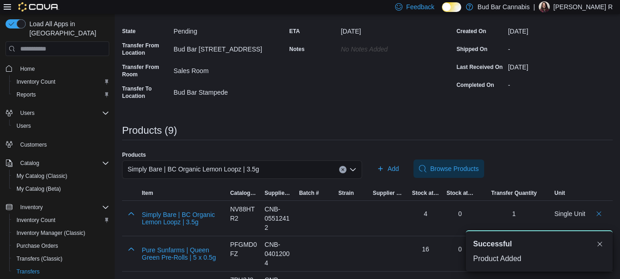
click at [556, 147] on div "**********" at bounding box center [367, 233] width 491 height 571
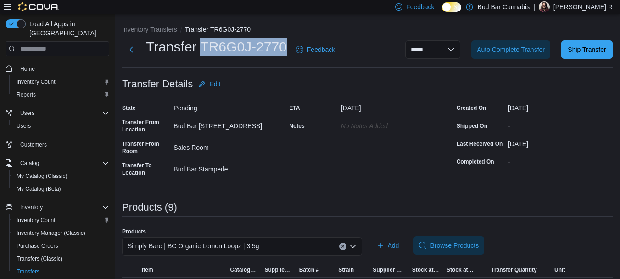
drag, startPoint x: 285, startPoint y: 48, endPoint x: 199, endPoint y: 44, distance: 86.0
click at [199, 44] on h1 "Transfer TR6G0J-2770" at bounding box center [216, 47] width 141 height 18
copy h1 "TR6G0J-2770"
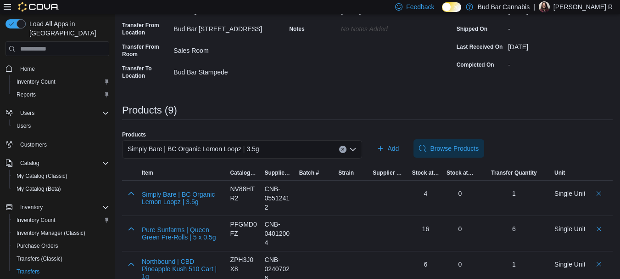
scroll to position [92, 0]
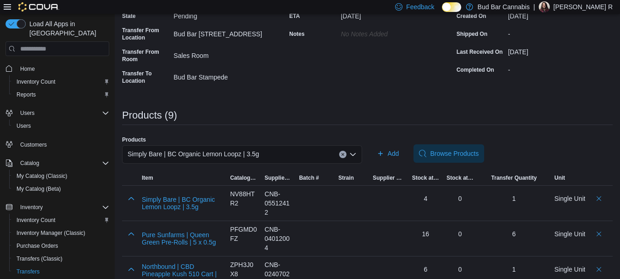
click at [344, 155] on icon "Clear input" at bounding box center [343, 154] width 4 height 4
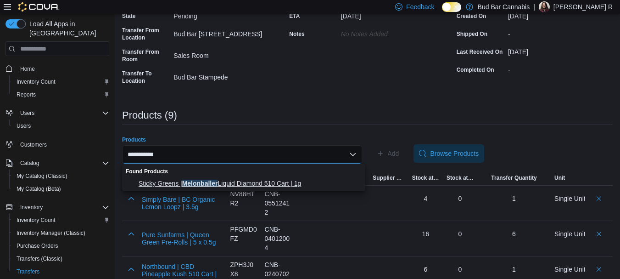
type input "**********"
click at [226, 179] on span "Sticky Greens | Melonballer Liquid Diamond 510 Cart | 1g" at bounding box center [249, 183] width 221 height 9
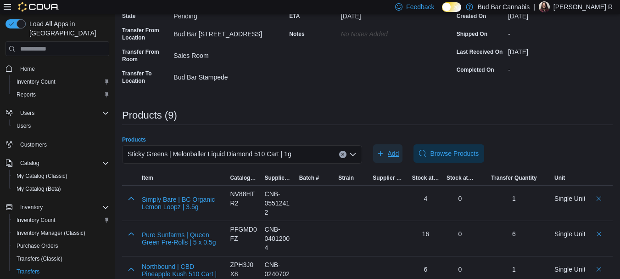
click at [403, 153] on button "Add" at bounding box center [388, 153] width 30 height 18
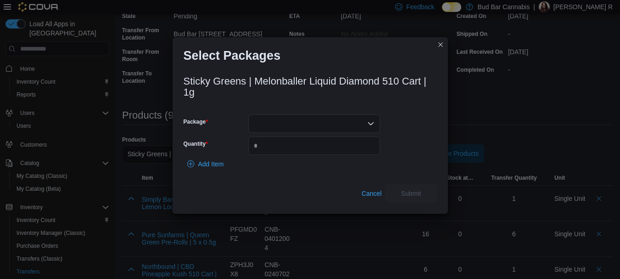
click at [297, 130] on div at bounding box center [314, 123] width 132 height 18
click at [296, 149] on span "ME250015231" at bounding box center [320, 152] width 110 height 9
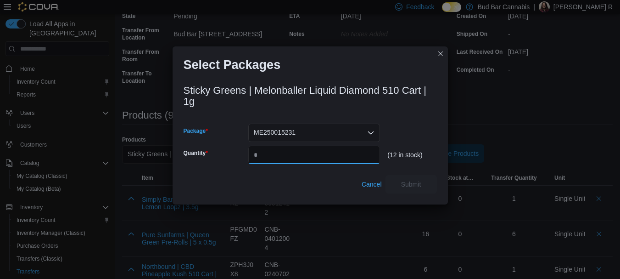
click at [298, 151] on input "Quantity" at bounding box center [314, 155] width 132 height 18
type input "*"
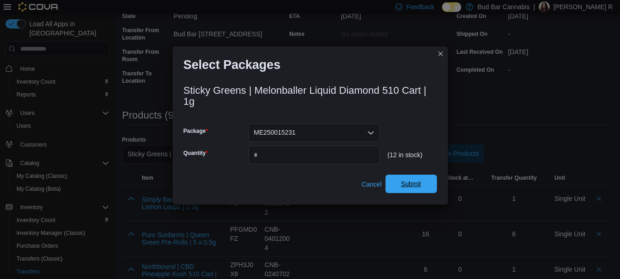
click at [417, 179] on span "Submit" at bounding box center [411, 183] width 40 height 18
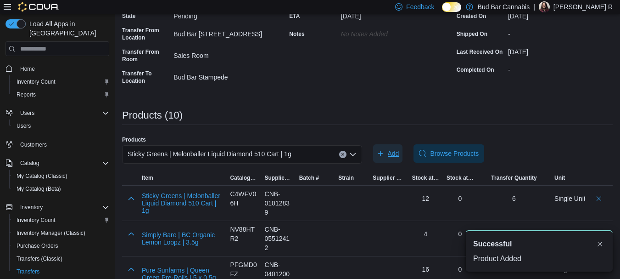
scroll to position [0, 0]
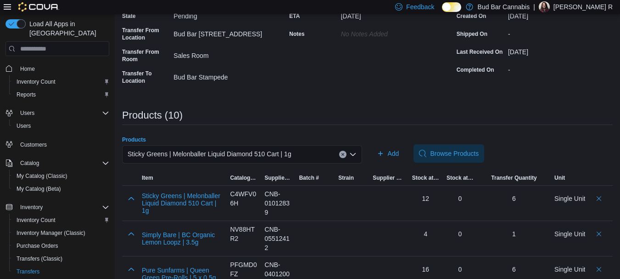
click at [345, 150] on div "Sticky Greens | Melonballer Liquid Diamond 510 Cart | 1g" at bounding box center [242, 154] width 240 height 18
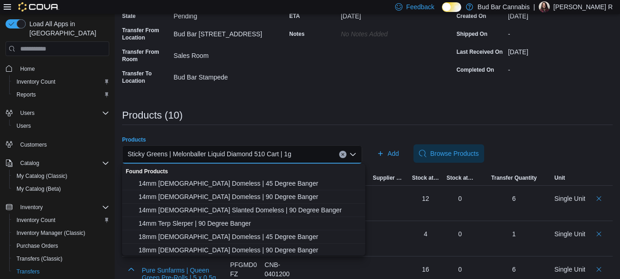
click at [347, 153] on button "Clear input" at bounding box center [342, 154] width 7 height 7
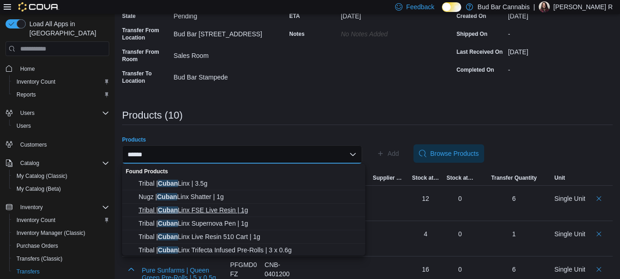
type input "*****"
